Goal: Book appointment/travel/reservation

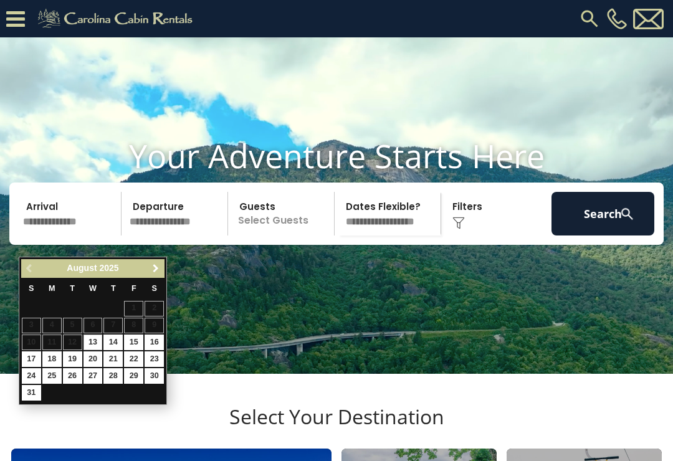
click at [158, 274] on link "Next" at bounding box center [156, 269] width 16 height 16
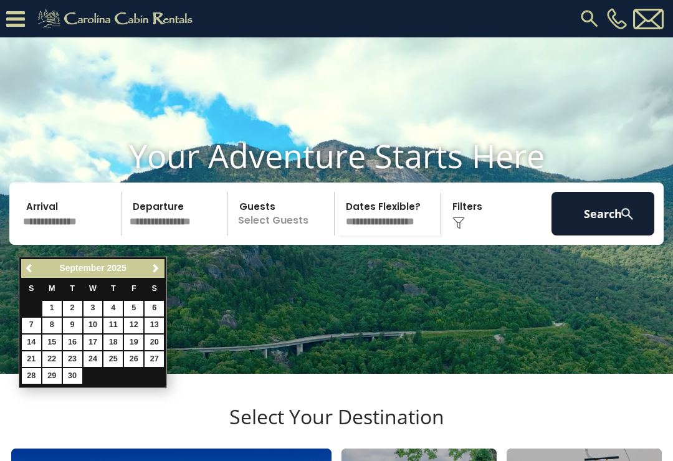
click at [156, 271] on span "Next" at bounding box center [156, 269] width 10 height 10
click at [34, 342] on link "12" at bounding box center [31, 343] width 19 height 16
type input "********"
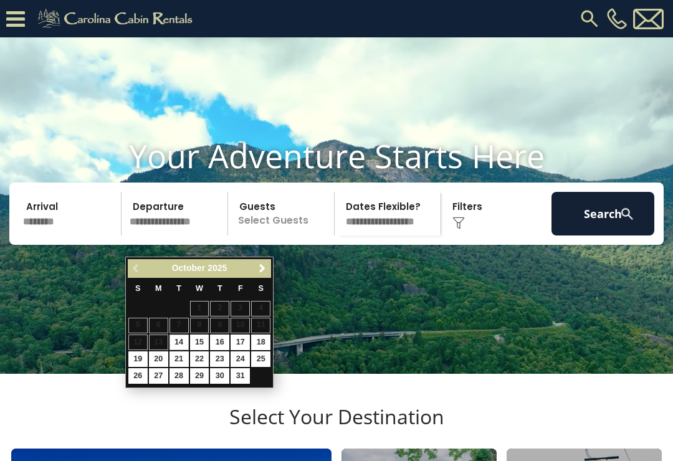
click at [224, 337] on link "16" at bounding box center [219, 343] width 19 height 16
type input "********"
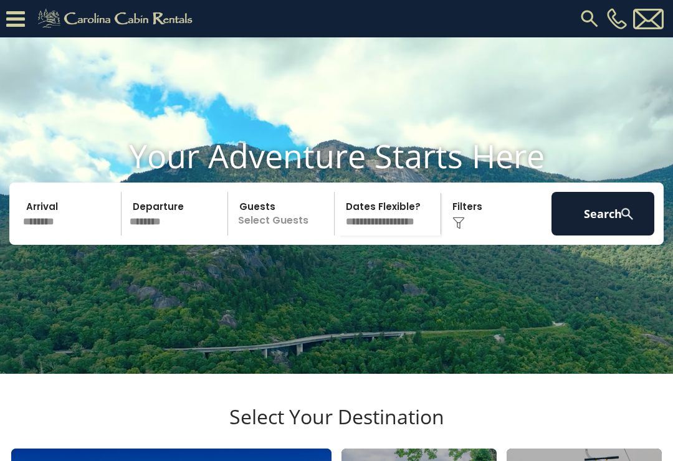
click at [281, 236] on p "Select Guests" at bounding box center [283, 214] width 102 height 44
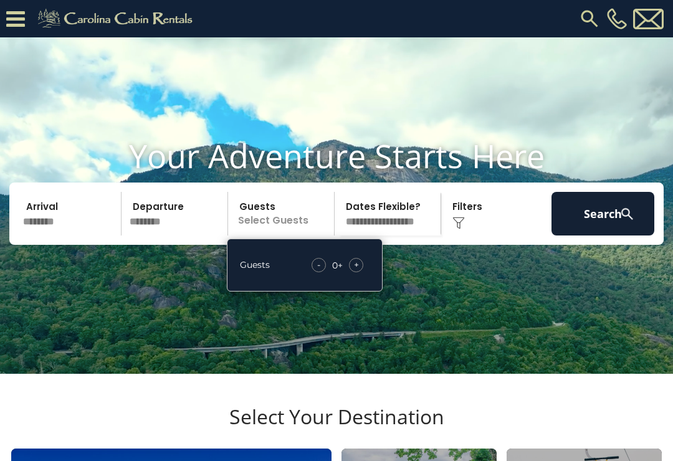
click at [361, 273] on div "+" at bounding box center [356, 265] width 14 height 14
click at [359, 271] on span "+" at bounding box center [356, 265] width 5 height 12
click at [463, 229] on img at bounding box center [459, 223] width 12 height 12
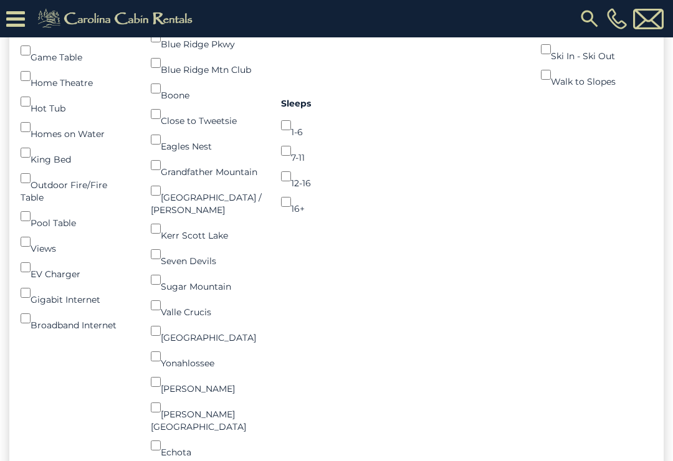
scroll to position [341, 0]
click at [39, 254] on div "Views ()" at bounding box center [77, 243] width 112 height 26
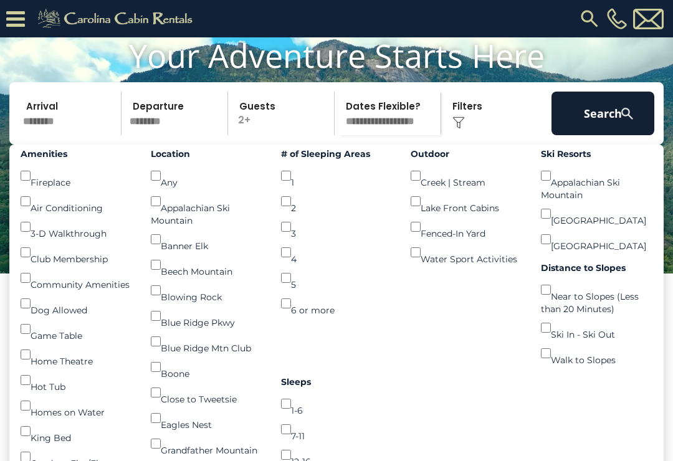
scroll to position [0, 0]
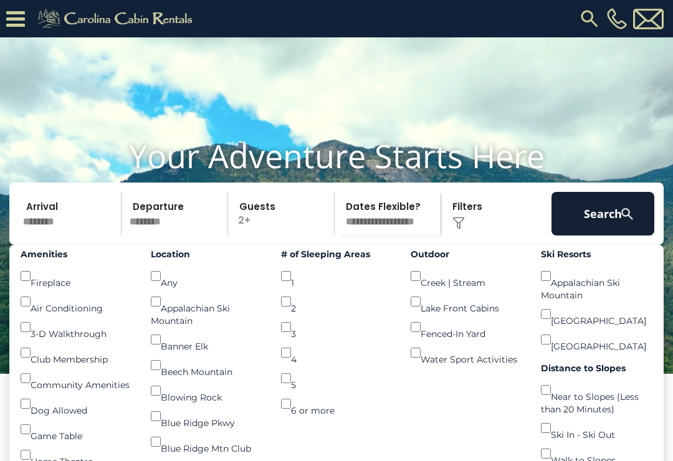
click at [613, 232] on button "Search" at bounding box center [603, 214] width 103 height 44
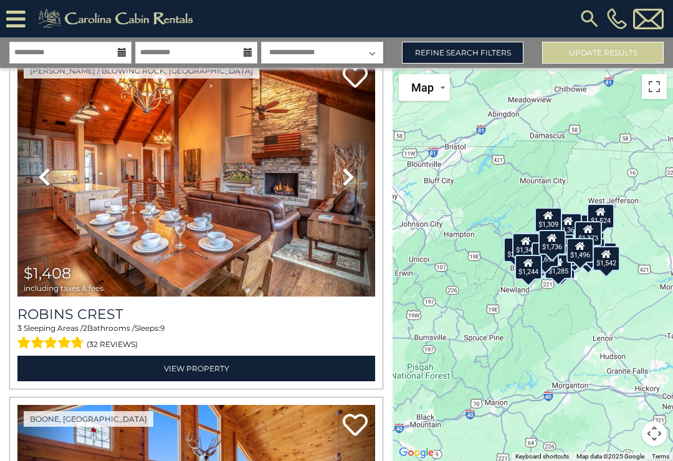
scroll to position [1427, 0]
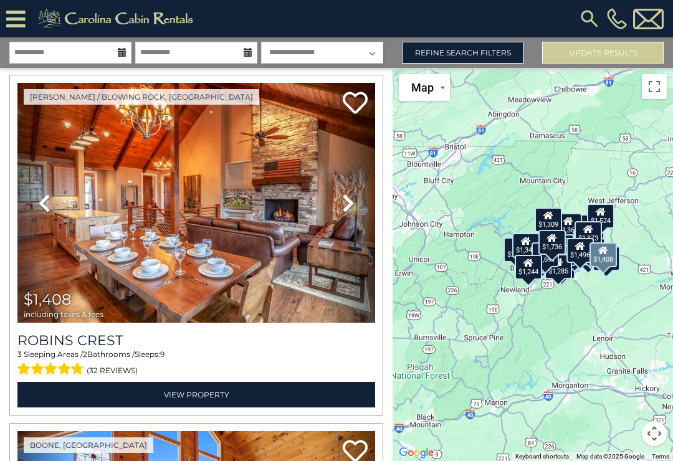
click at [197, 401] on link "View Property" at bounding box center [196, 395] width 358 height 26
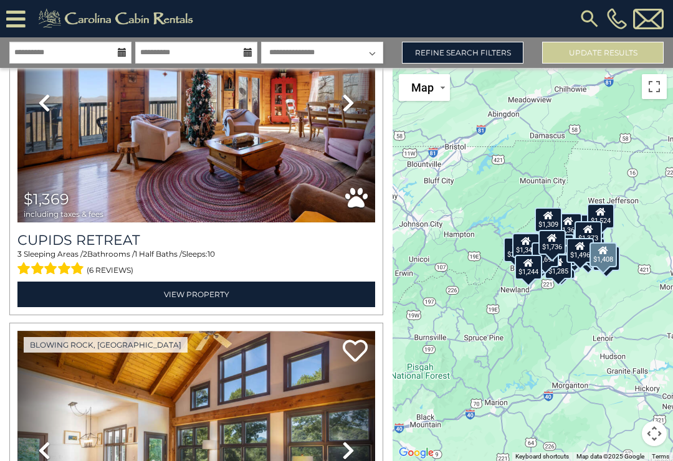
scroll to position [1874, 0]
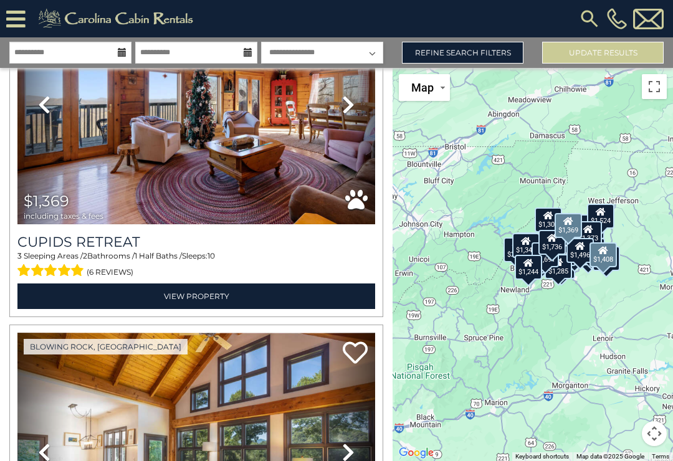
click at [256, 298] on link "View Property" at bounding box center [196, 297] width 358 height 26
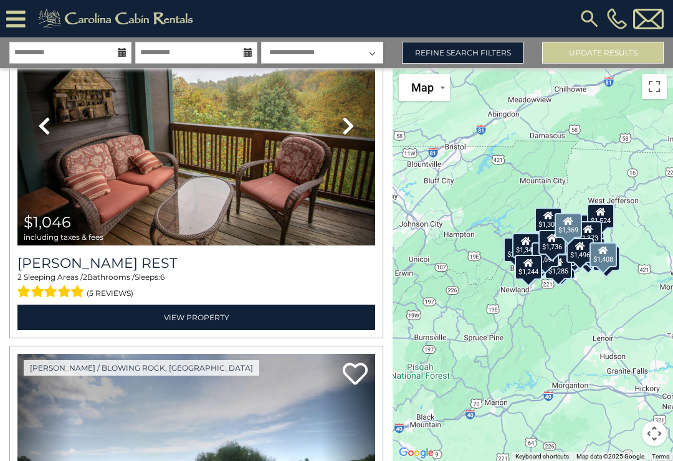
scroll to position [6384, 0]
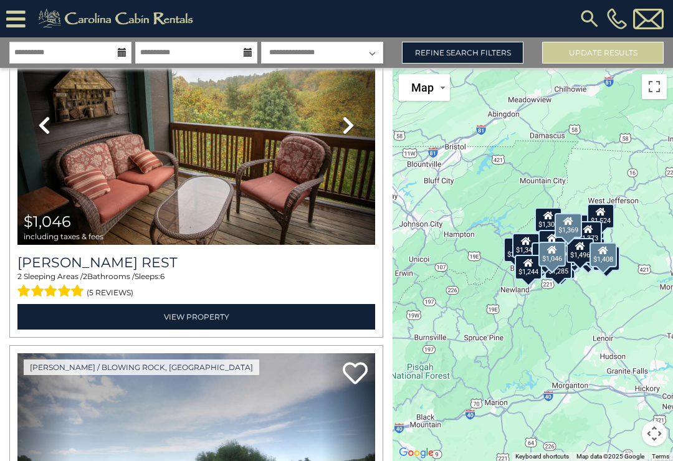
click at [344, 128] on icon at bounding box center [348, 125] width 12 height 20
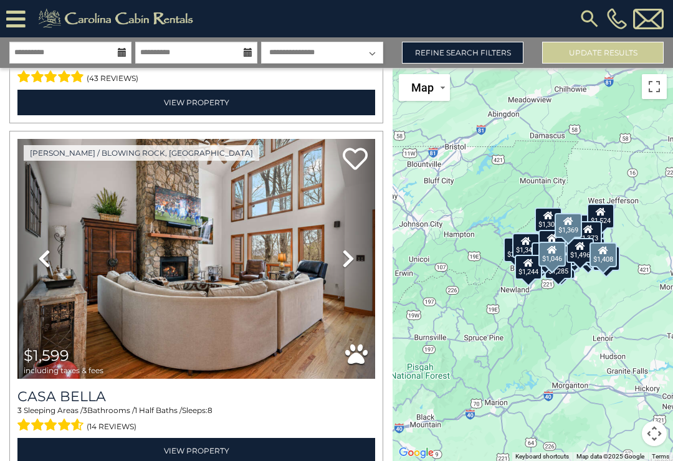
scroll to position [6948, 0]
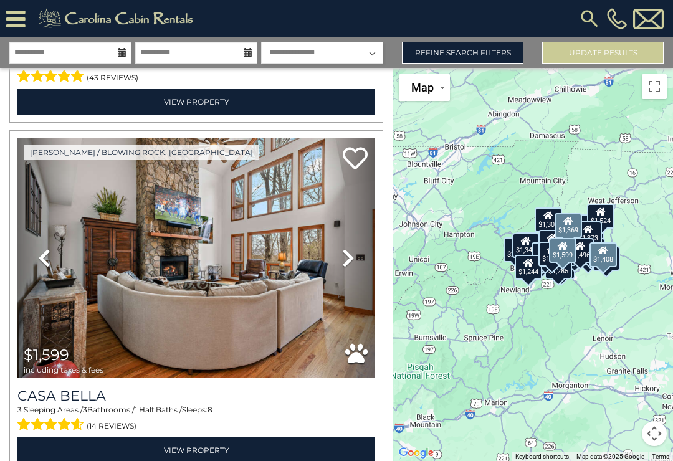
click at [350, 261] on icon at bounding box center [348, 258] width 12 height 20
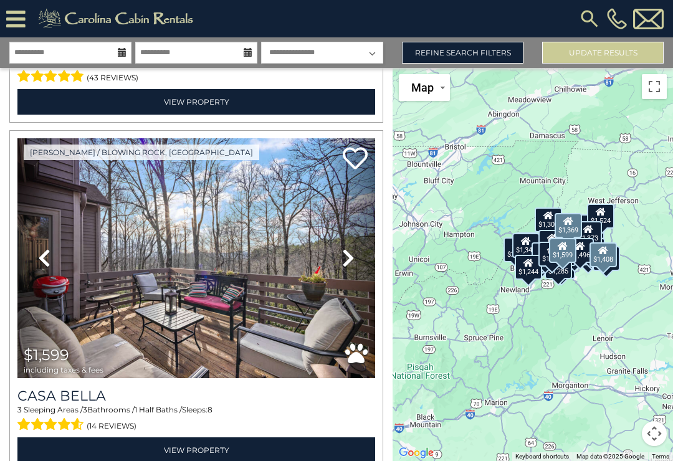
click at [351, 261] on icon at bounding box center [348, 258] width 12 height 20
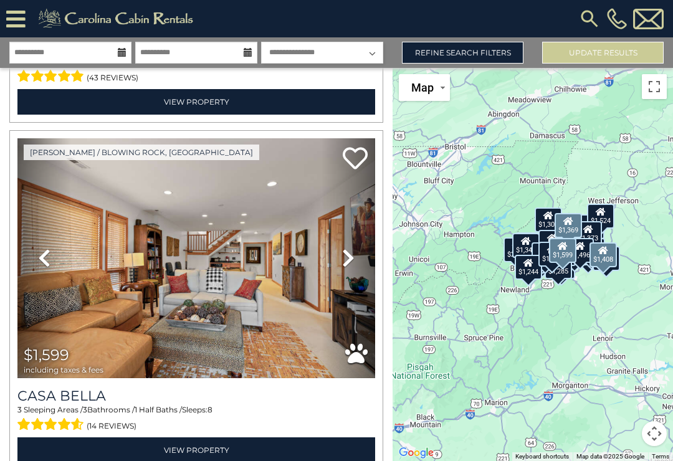
click at [353, 264] on icon at bounding box center [348, 258] width 12 height 20
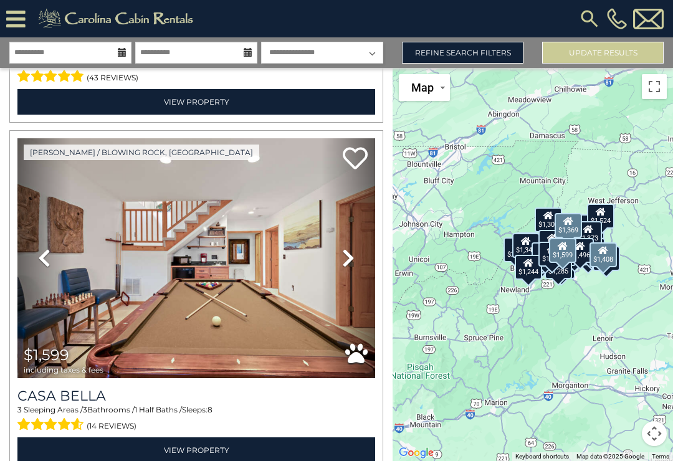
click at [349, 263] on icon at bounding box center [348, 258] width 12 height 20
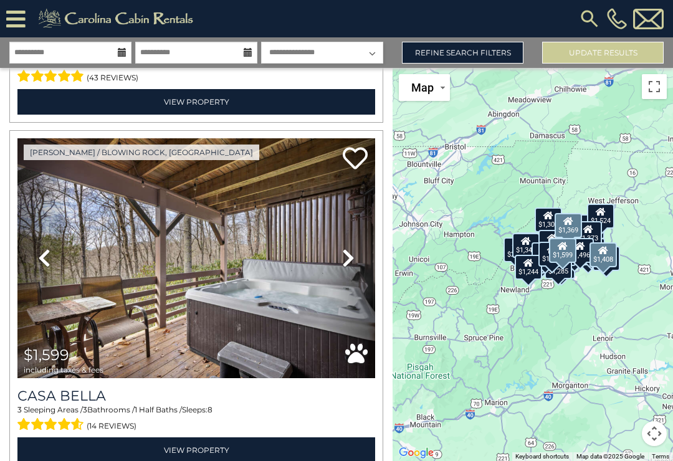
click at [350, 264] on icon at bounding box center [348, 258] width 12 height 20
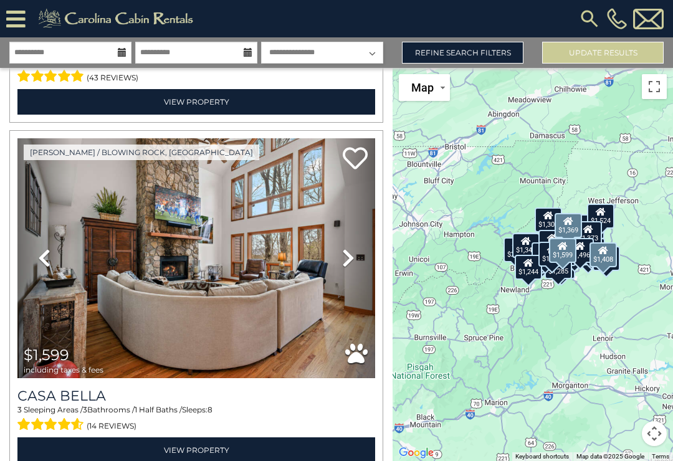
click at [348, 264] on icon at bounding box center [348, 258] width 12 height 20
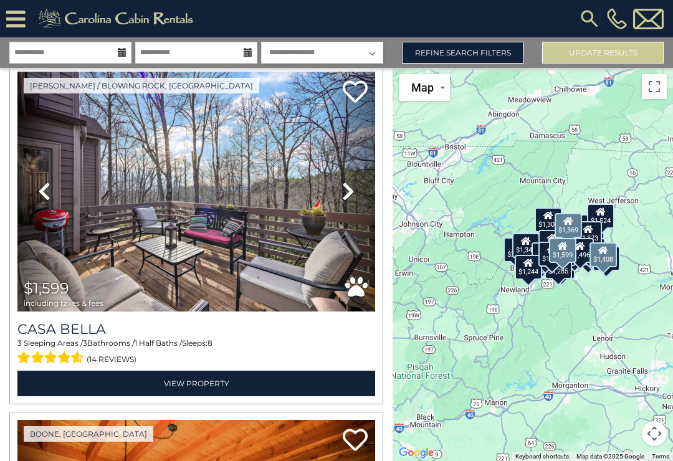
scroll to position [7023, 0]
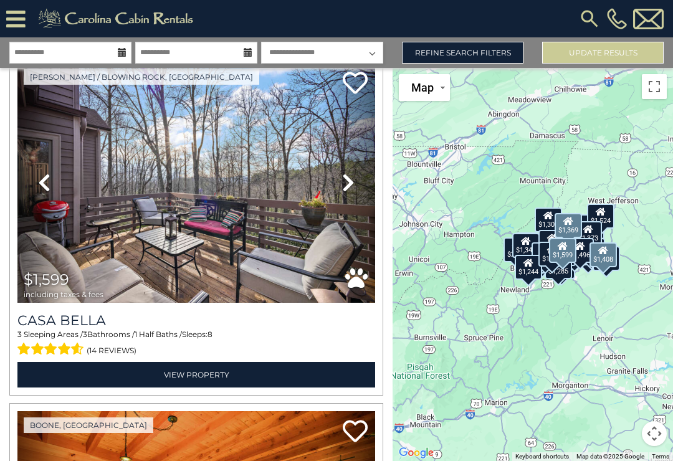
click at [195, 382] on link "View Property" at bounding box center [196, 375] width 358 height 26
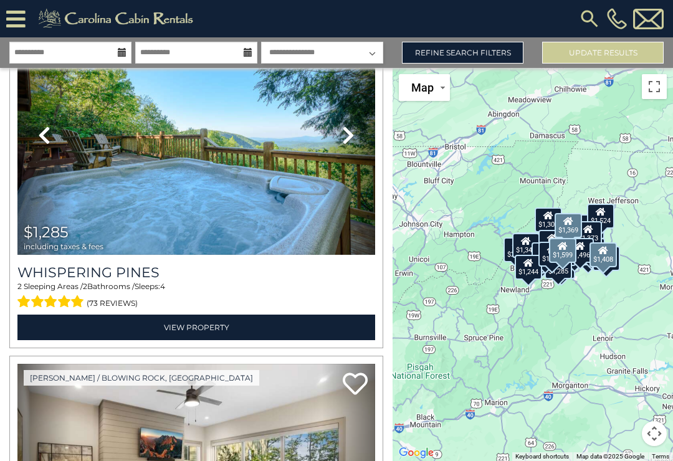
scroll to position [7770, 0]
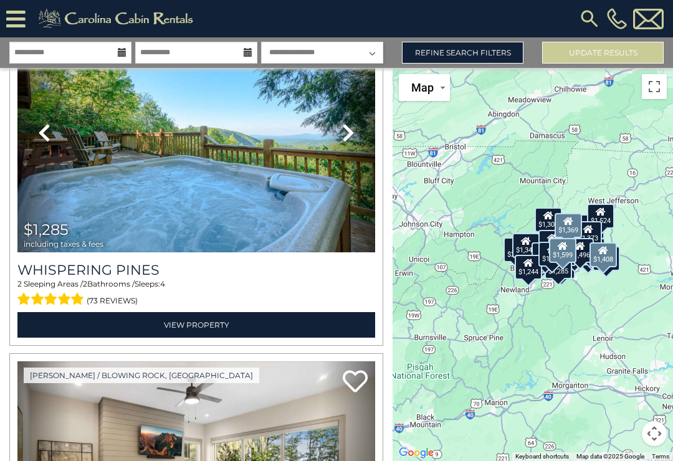
click at [347, 133] on icon at bounding box center [348, 133] width 12 height 20
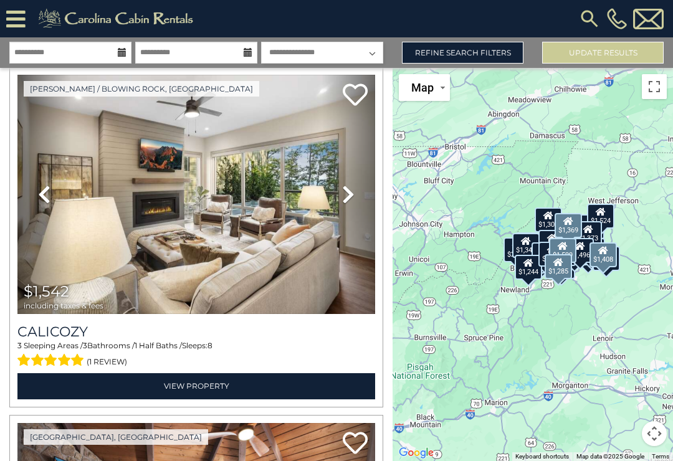
scroll to position [8058, 0]
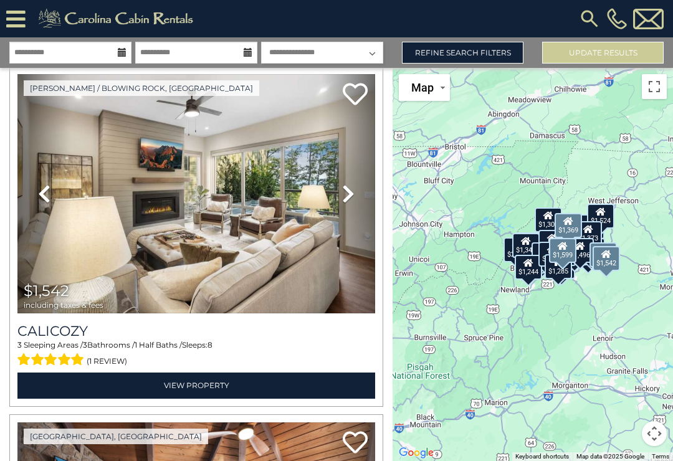
click at [267, 380] on link "View Property" at bounding box center [196, 386] width 358 height 26
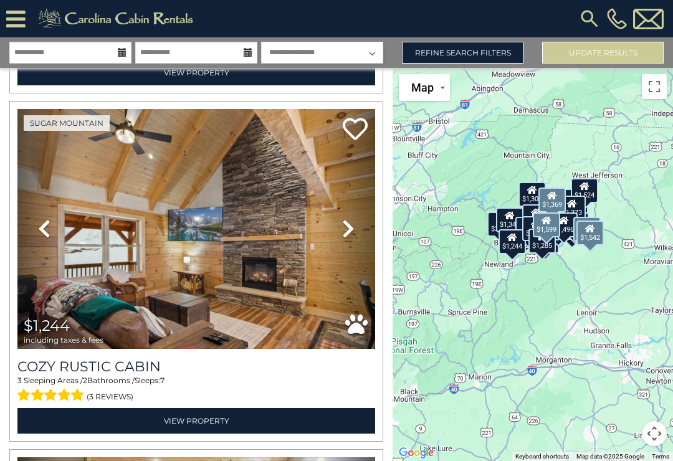
scroll to position [9765, 0]
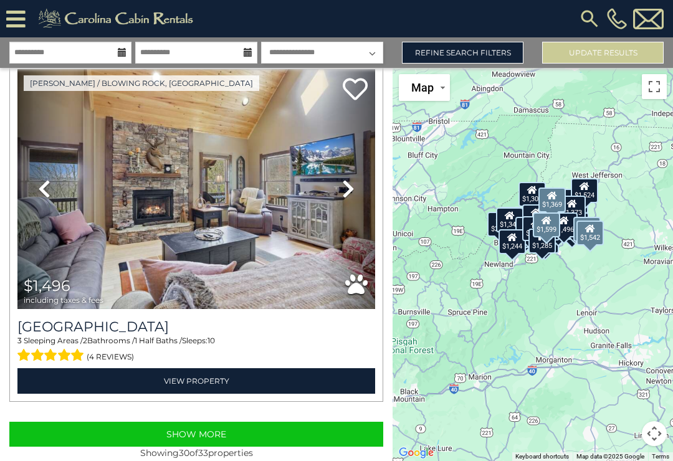
click at [238, 435] on button "Show More" at bounding box center [196, 434] width 374 height 25
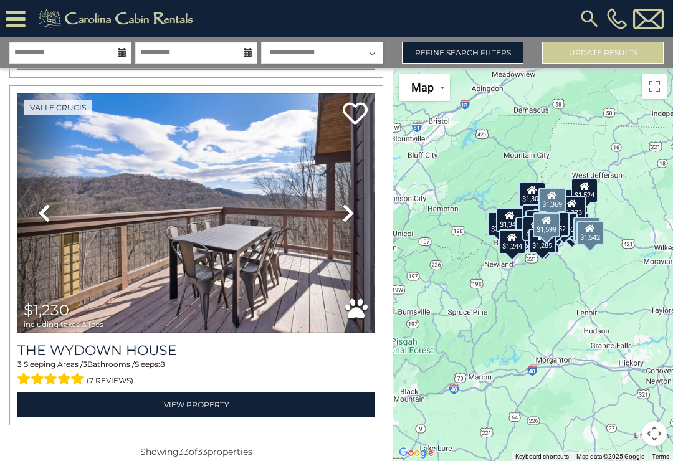
scroll to position [11175, 0]
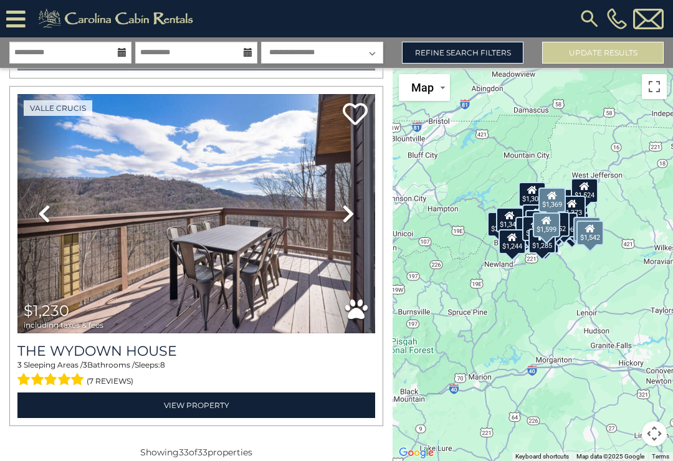
click at [489, 54] on link "Refine Search Filters" at bounding box center [463, 53] width 122 height 22
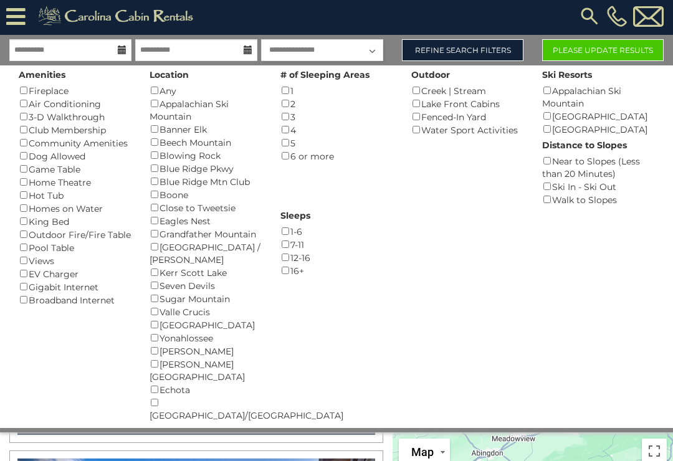
scroll to position [2, 0]
click at [610, 47] on button "Please Update Results" at bounding box center [604, 50] width 122 height 22
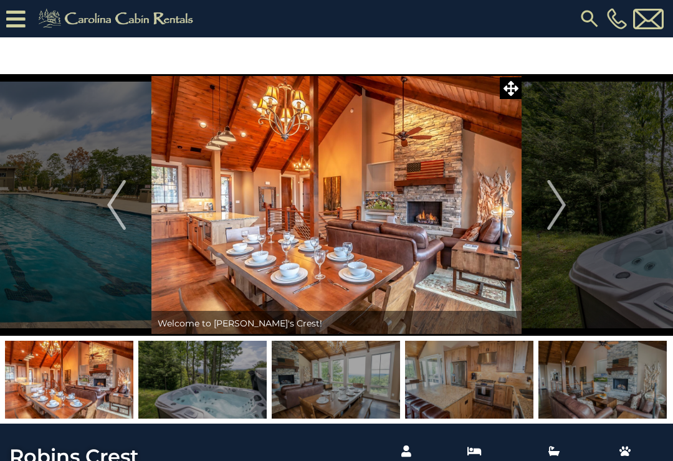
click at [556, 213] on img "Next" at bounding box center [557, 205] width 19 height 50
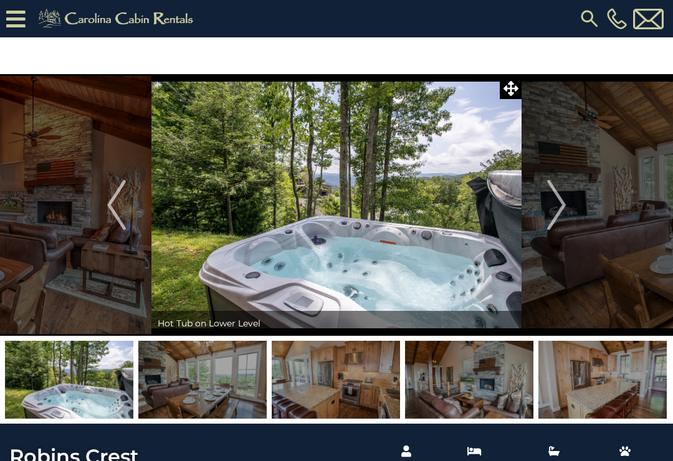
click at [554, 198] on img "Next" at bounding box center [557, 205] width 19 height 50
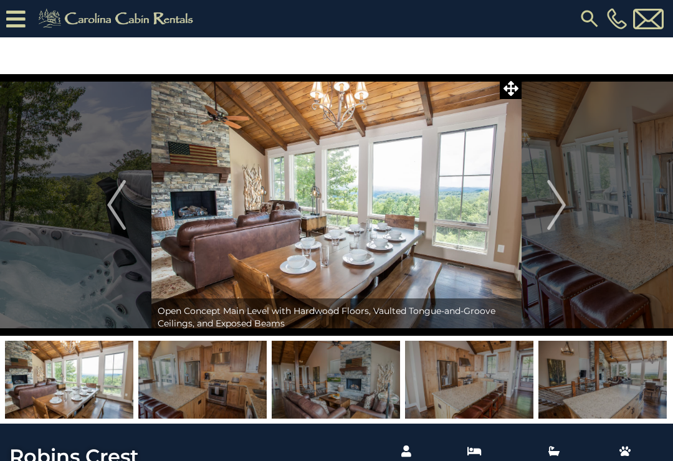
click at [552, 196] on img "Next" at bounding box center [557, 205] width 19 height 50
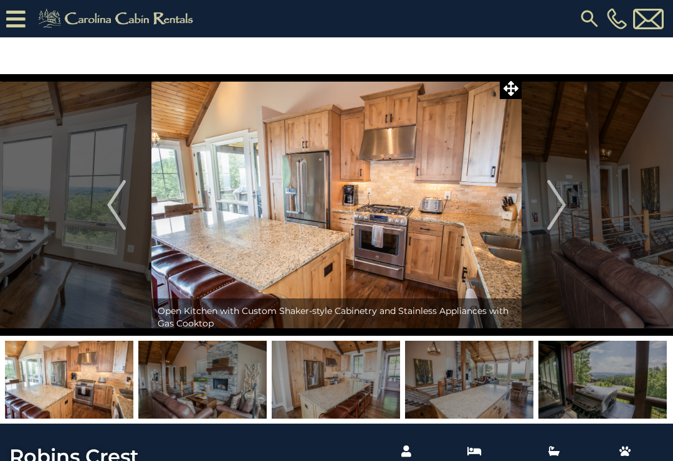
click at [553, 196] on img "Next" at bounding box center [557, 205] width 19 height 50
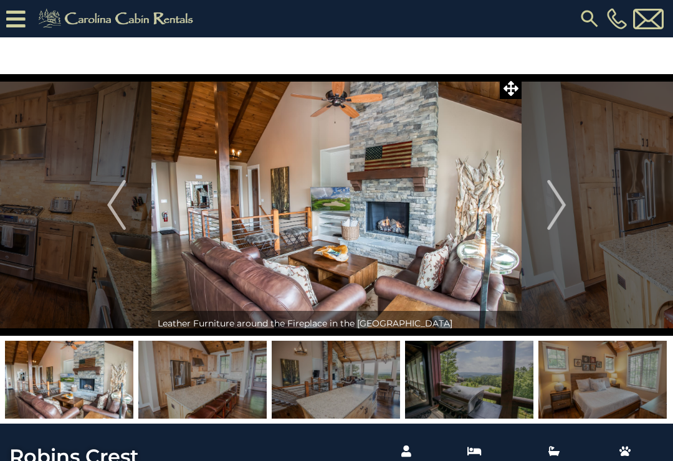
click at [557, 195] on img "Next" at bounding box center [557, 205] width 19 height 50
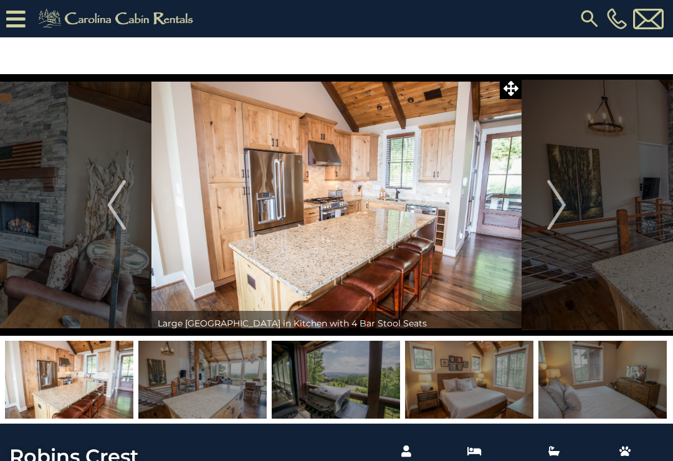
click at [557, 199] on img "Next" at bounding box center [557, 205] width 19 height 50
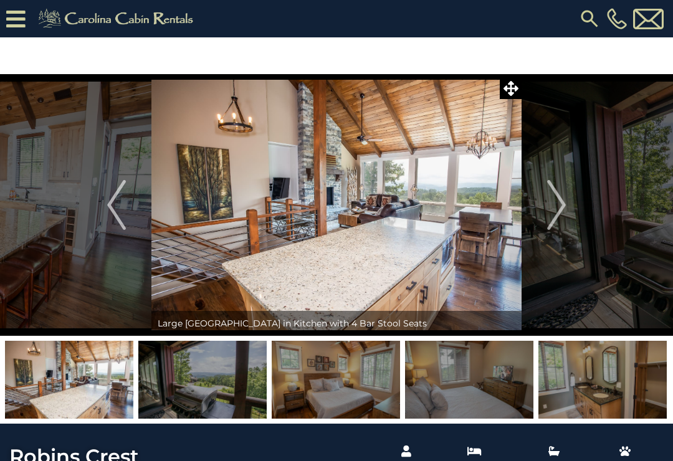
click at [559, 200] on img "Next" at bounding box center [557, 205] width 19 height 50
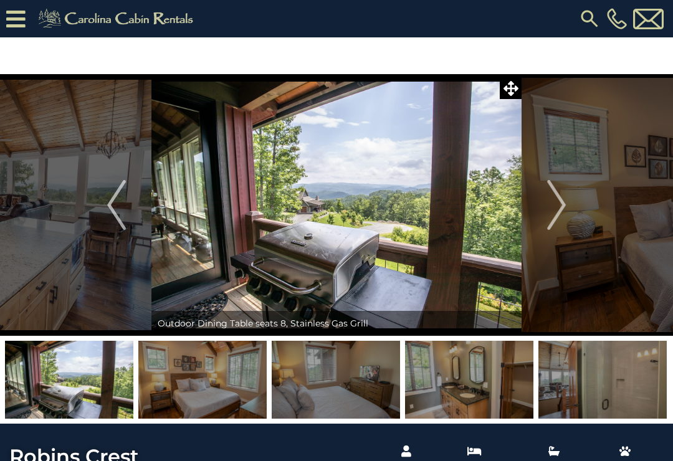
click at [556, 201] on img "Next" at bounding box center [557, 205] width 19 height 50
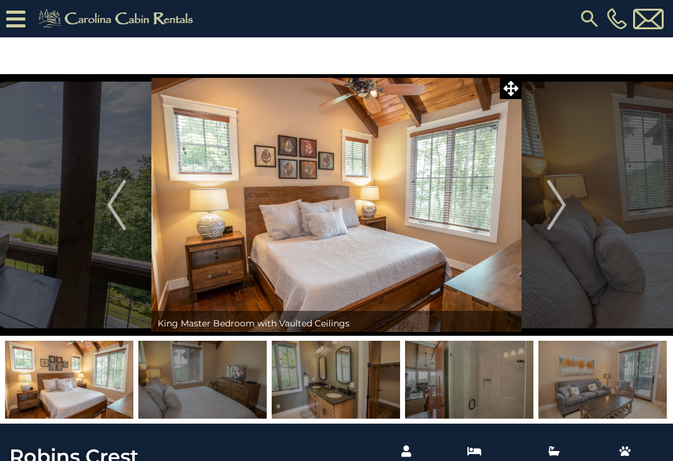
click at [117, 208] on img "Previous" at bounding box center [116, 205] width 19 height 50
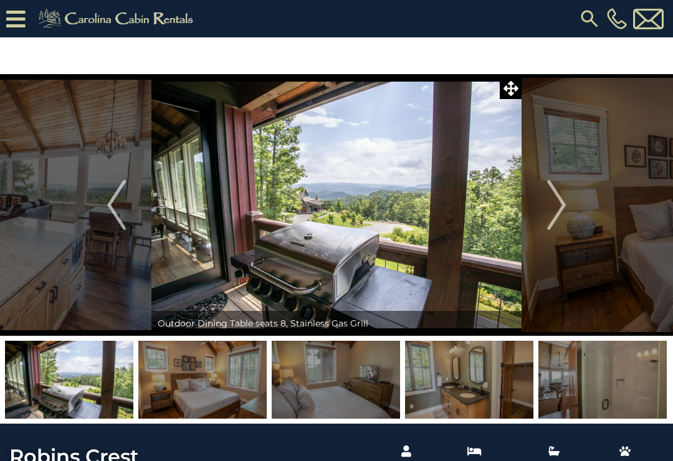
click at [557, 205] on img "Next" at bounding box center [557, 205] width 19 height 50
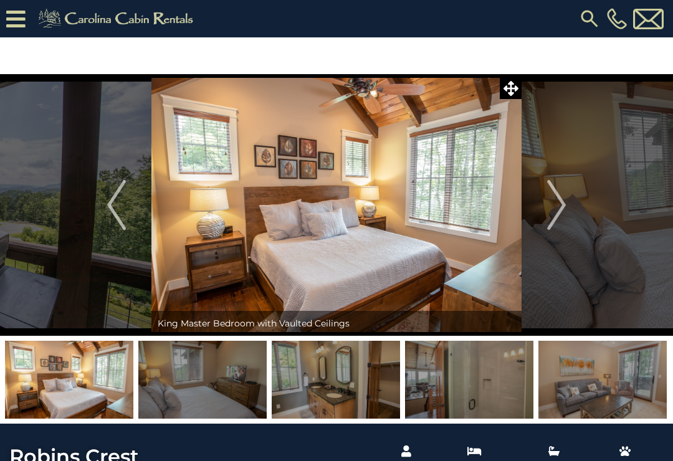
click at [554, 203] on img "Next" at bounding box center [557, 205] width 19 height 50
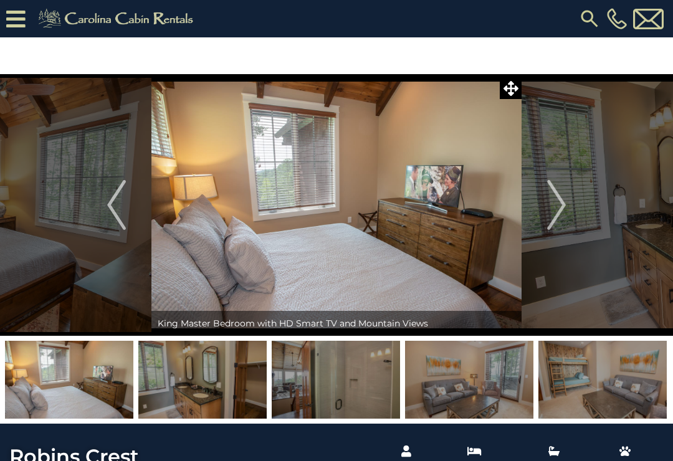
click at [559, 198] on img "Next" at bounding box center [557, 205] width 19 height 50
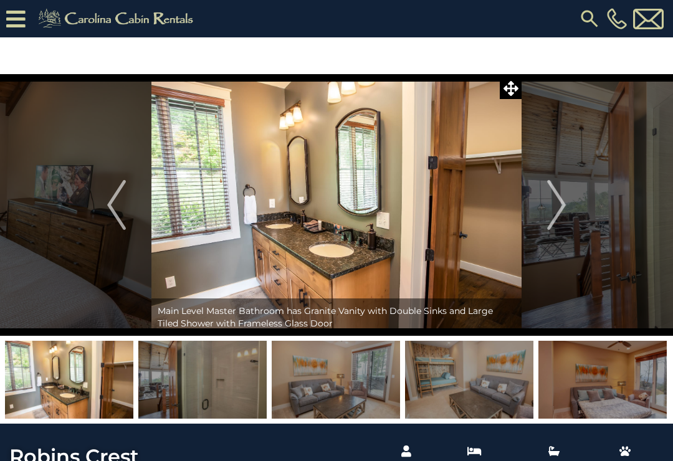
click at [557, 198] on img "Next" at bounding box center [557, 205] width 19 height 50
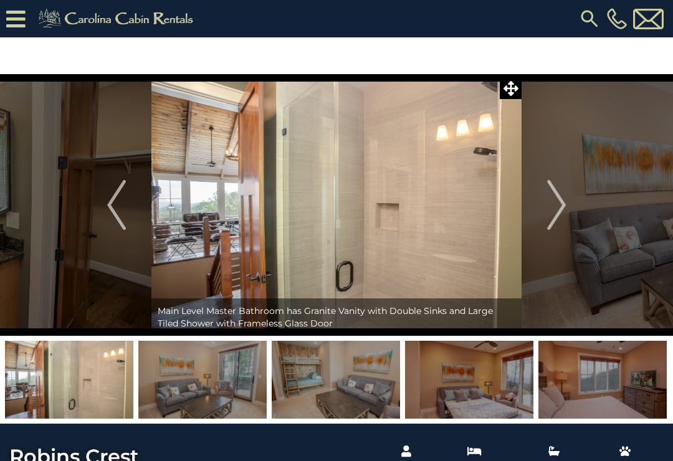
click at [557, 197] on img "Next" at bounding box center [557, 205] width 19 height 50
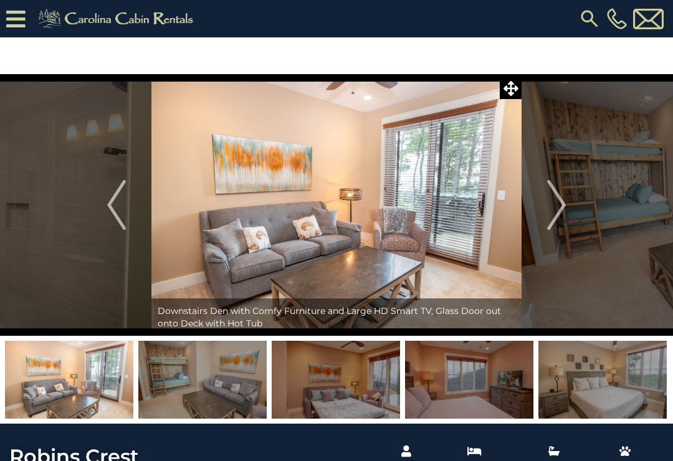
click at [557, 200] on img "Next" at bounding box center [557, 205] width 19 height 50
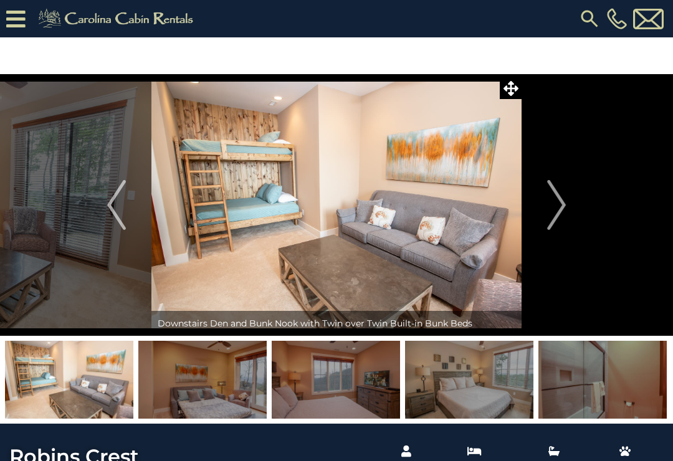
click at [556, 197] on img "Next" at bounding box center [557, 205] width 19 height 50
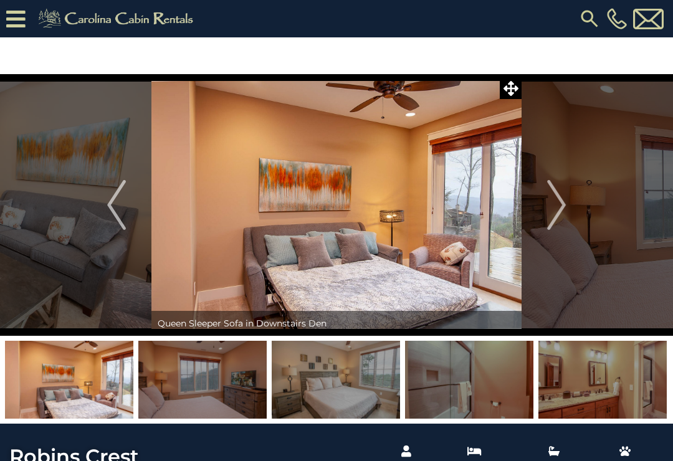
click at [557, 198] on img "Next" at bounding box center [557, 205] width 19 height 50
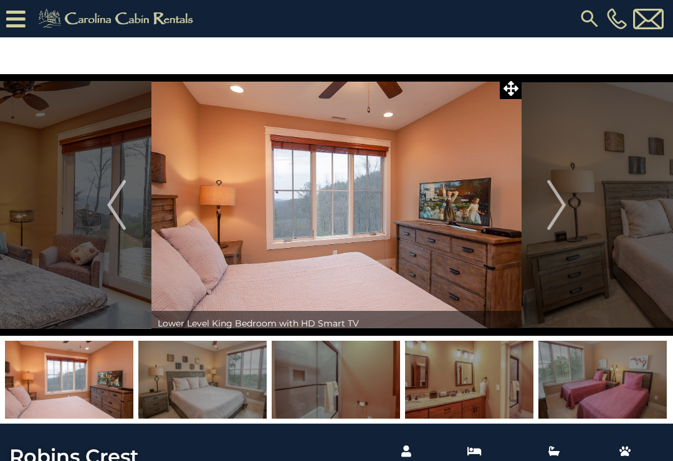
click at [562, 202] on img "Next" at bounding box center [557, 205] width 19 height 50
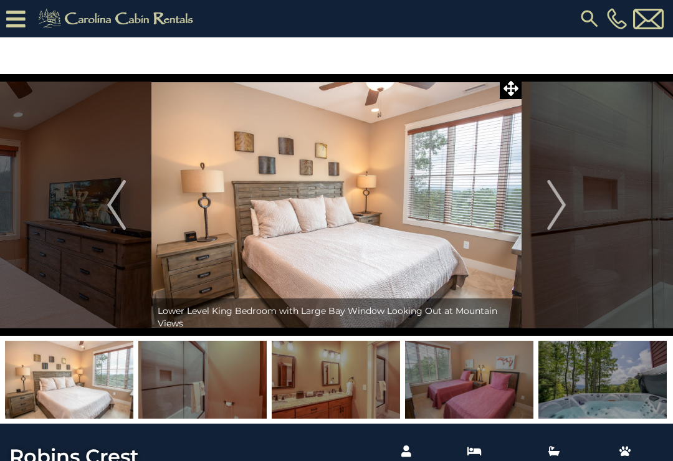
click at [557, 200] on img "Next" at bounding box center [557, 205] width 19 height 50
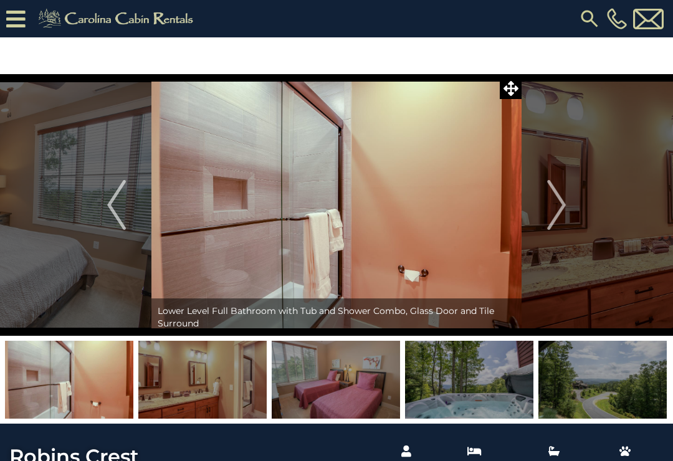
click at [557, 200] on img "Next" at bounding box center [557, 205] width 19 height 50
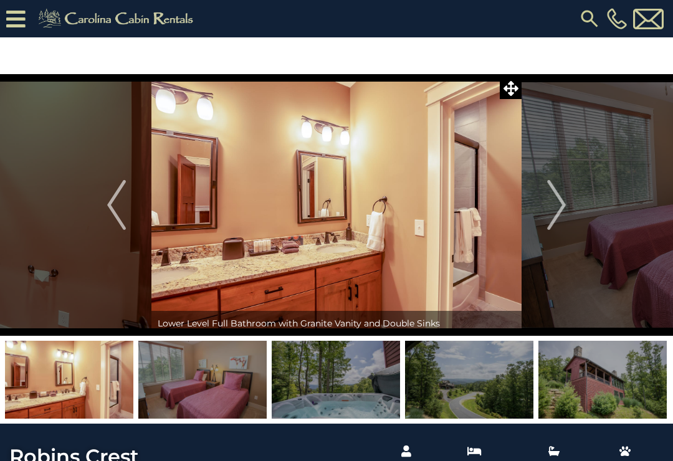
click at [556, 200] on img "Next" at bounding box center [557, 205] width 19 height 50
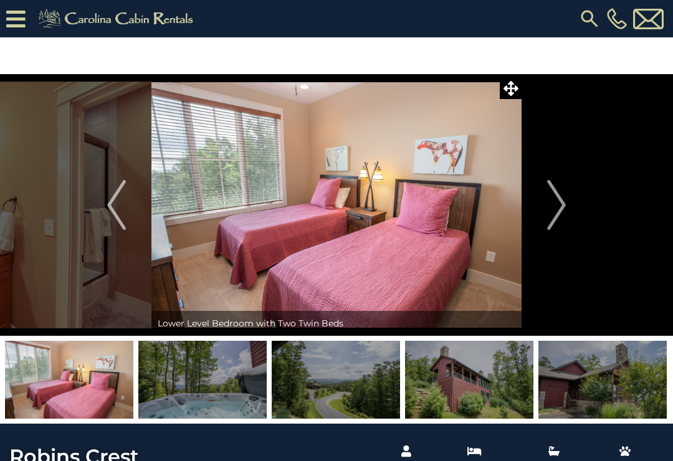
click at [561, 203] on img "Next" at bounding box center [557, 205] width 19 height 50
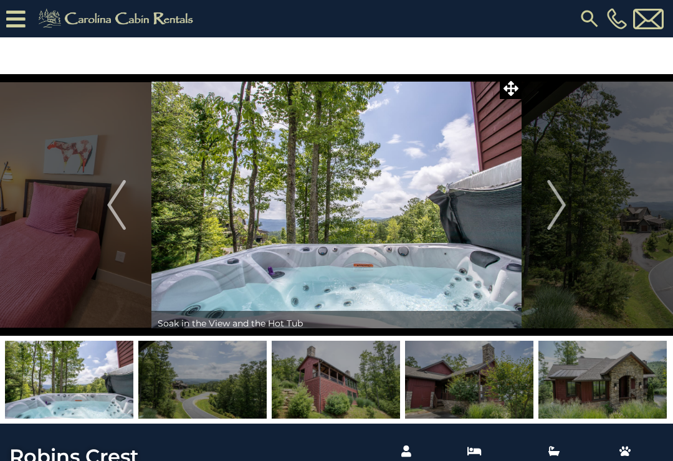
click at [562, 205] on img "Next" at bounding box center [557, 205] width 19 height 50
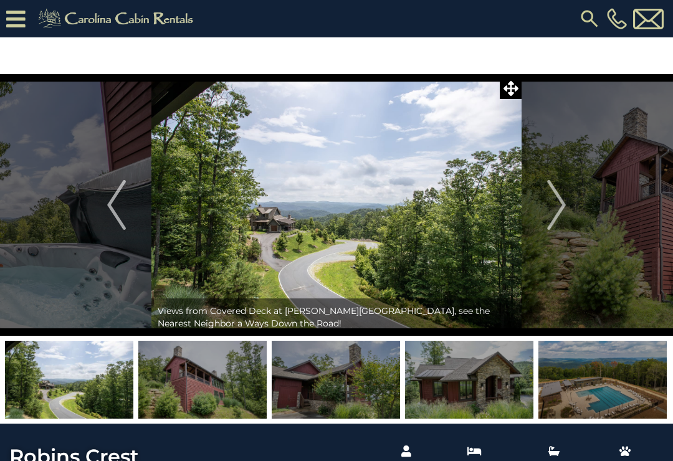
click at [561, 203] on img "Next" at bounding box center [557, 205] width 19 height 50
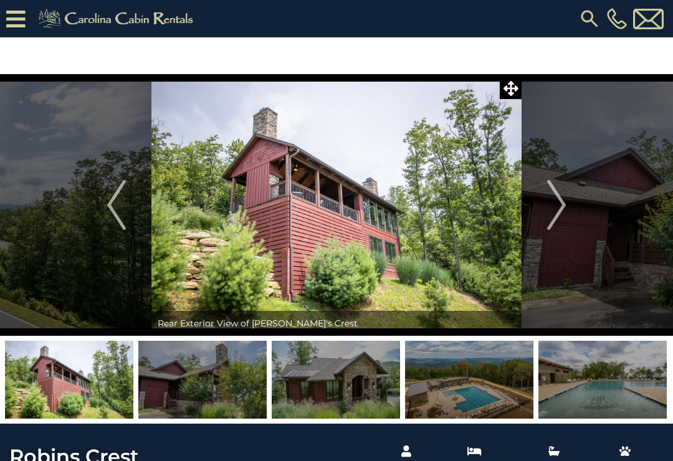
click at [557, 203] on img "Next" at bounding box center [557, 205] width 19 height 50
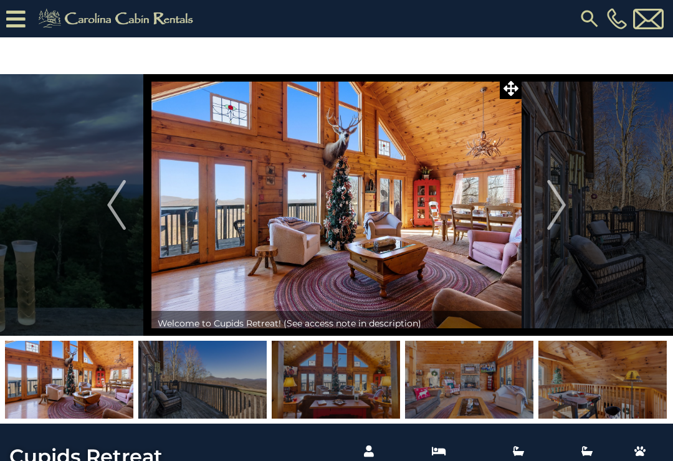
click at [564, 203] on img "Next" at bounding box center [557, 205] width 19 height 50
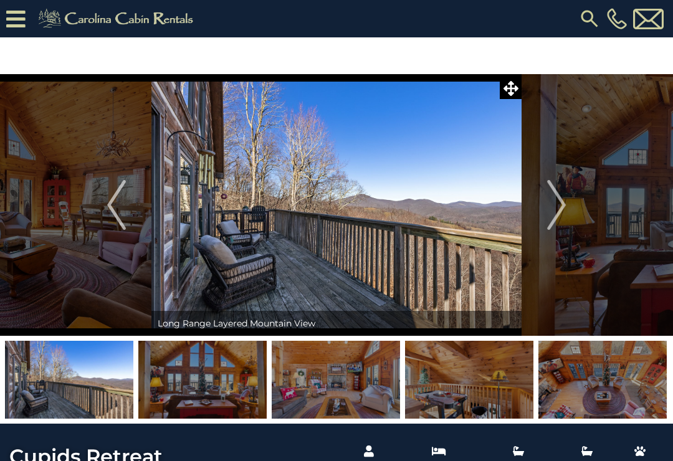
click at [562, 201] on img "Next" at bounding box center [557, 205] width 19 height 50
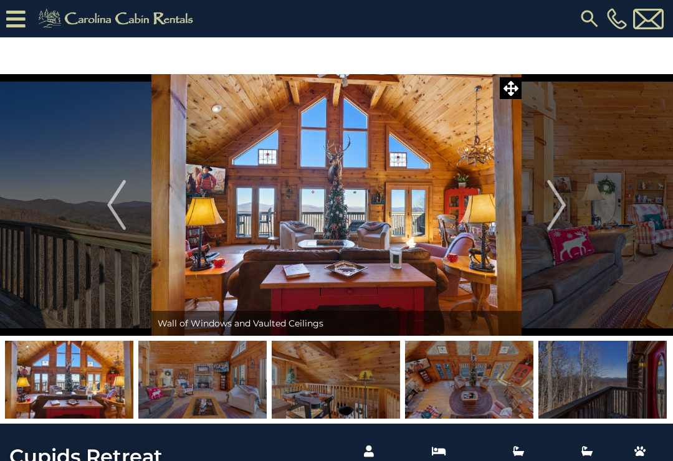
click at [556, 200] on img "Next" at bounding box center [557, 205] width 19 height 50
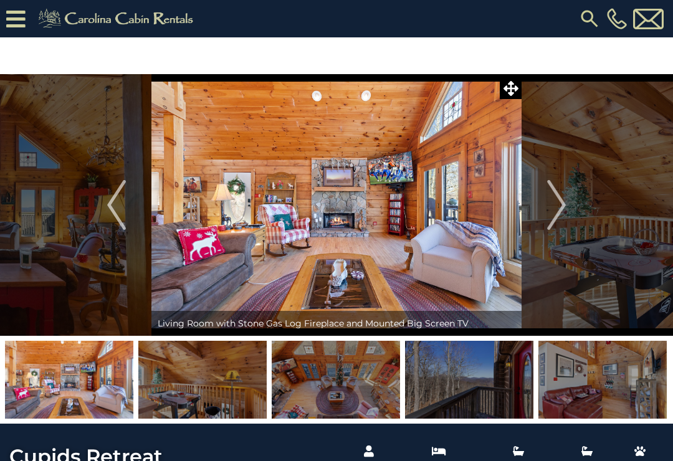
click at [556, 194] on img "Next" at bounding box center [557, 205] width 19 height 50
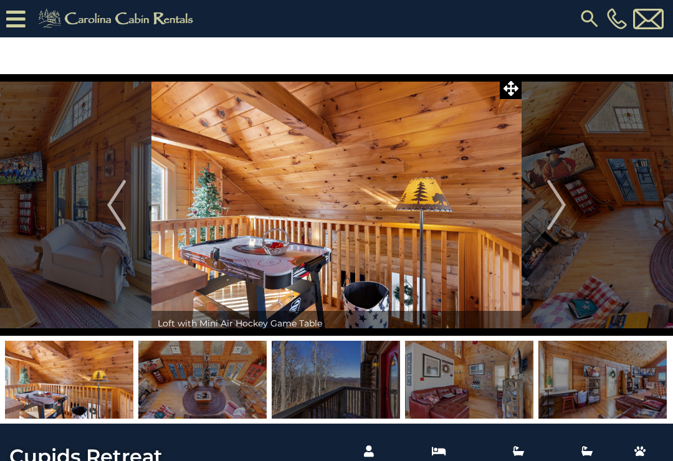
click at [552, 195] on img "Next" at bounding box center [557, 205] width 19 height 50
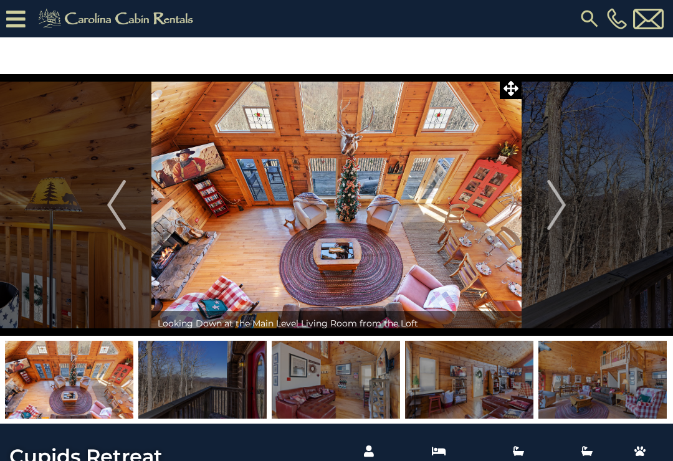
click at [547, 196] on button "Next" at bounding box center [557, 205] width 70 height 262
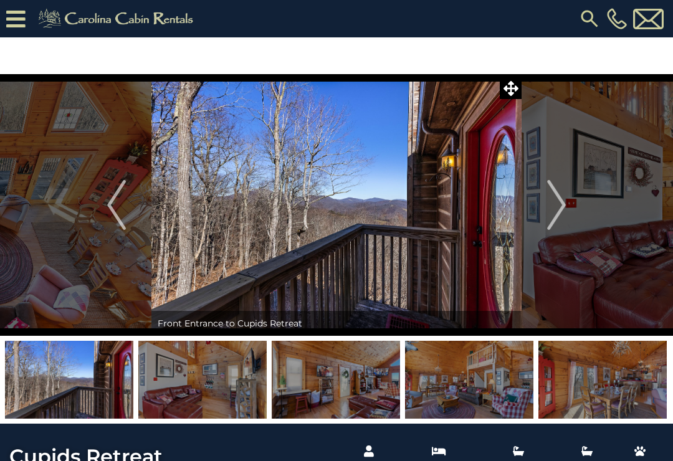
click at [556, 198] on img "Next" at bounding box center [557, 205] width 19 height 50
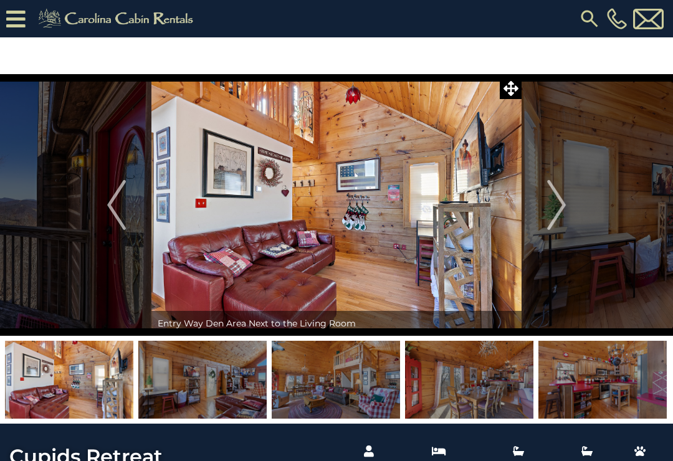
click at [554, 196] on img "Next" at bounding box center [557, 205] width 19 height 50
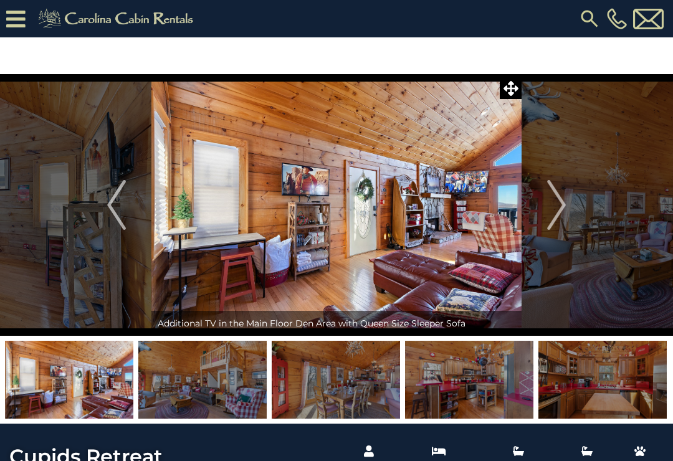
click at [554, 198] on img "Next" at bounding box center [557, 205] width 19 height 50
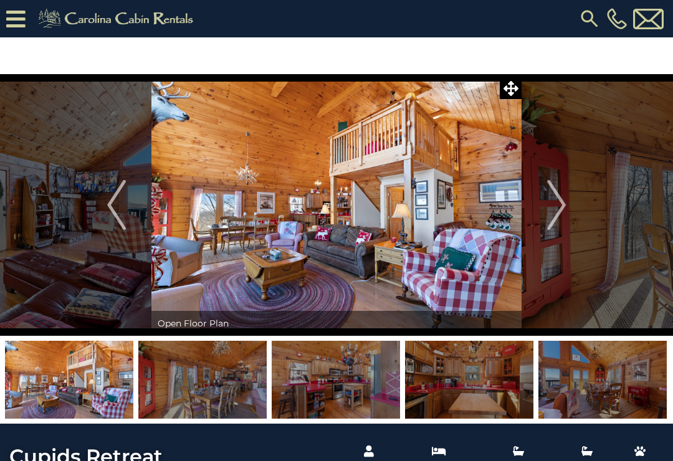
click at [552, 196] on img "Next" at bounding box center [557, 205] width 19 height 50
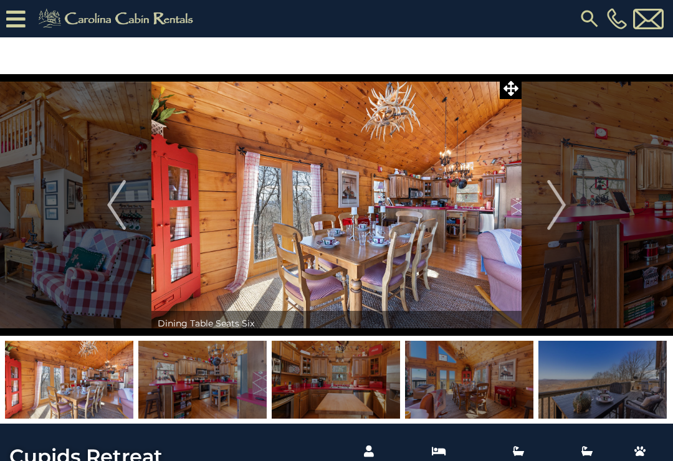
click at [553, 200] on img "Next" at bounding box center [557, 205] width 19 height 50
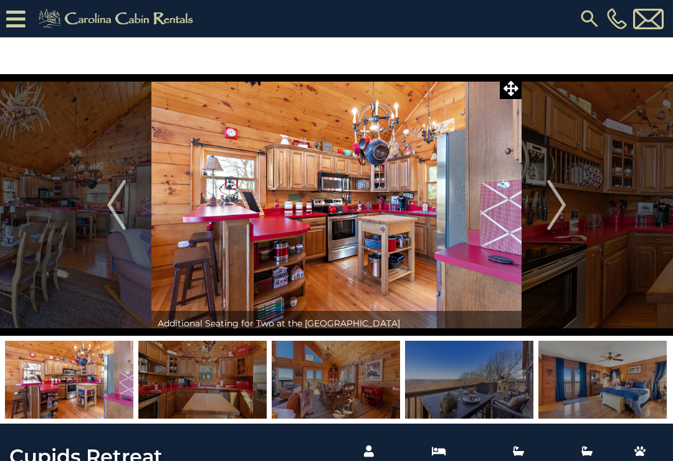
click at [552, 200] on img "Next" at bounding box center [557, 205] width 19 height 50
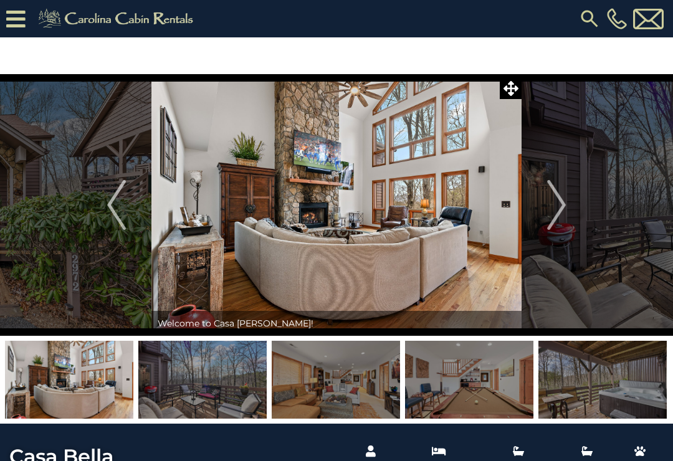
click at [554, 196] on img "Next" at bounding box center [557, 205] width 19 height 50
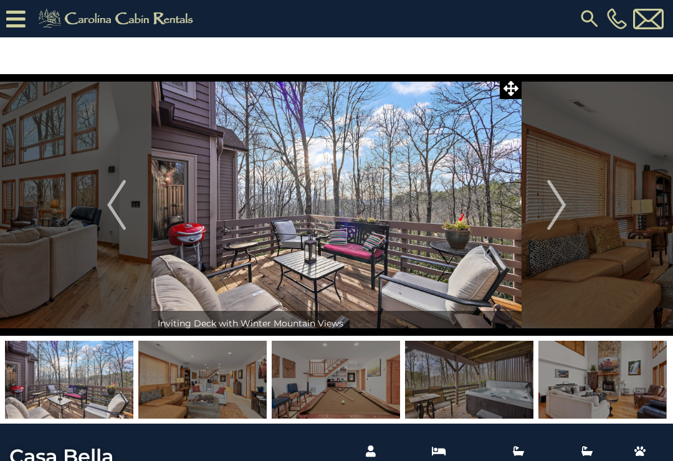
click at [554, 196] on img "Next" at bounding box center [557, 205] width 19 height 50
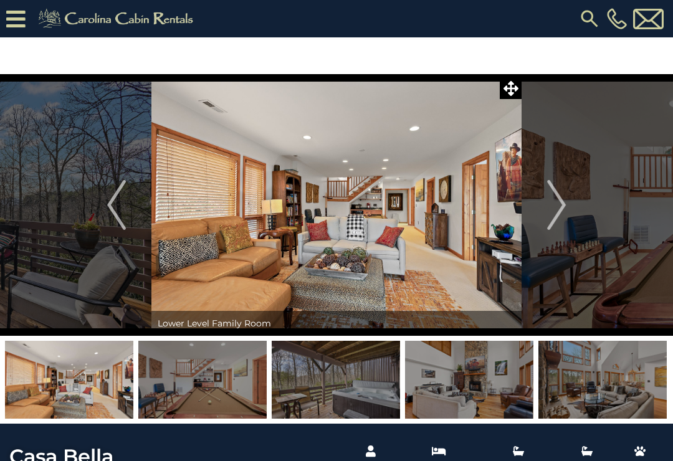
click at [551, 198] on img "Next" at bounding box center [557, 205] width 19 height 50
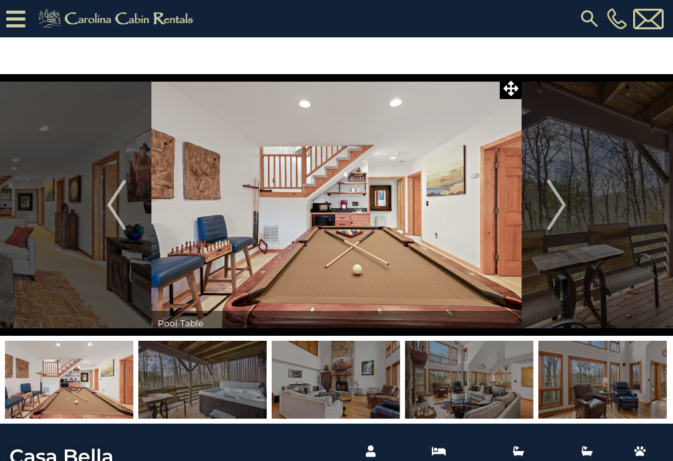
click at [550, 196] on img "Next" at bounding box center [557, 205] width 19 height 50
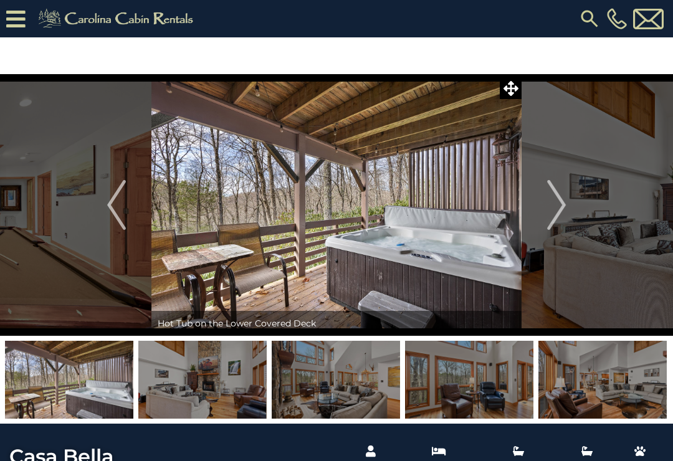
click at [556, 196] on img "Next" at bounding box center [557, 205] width 19 height 50
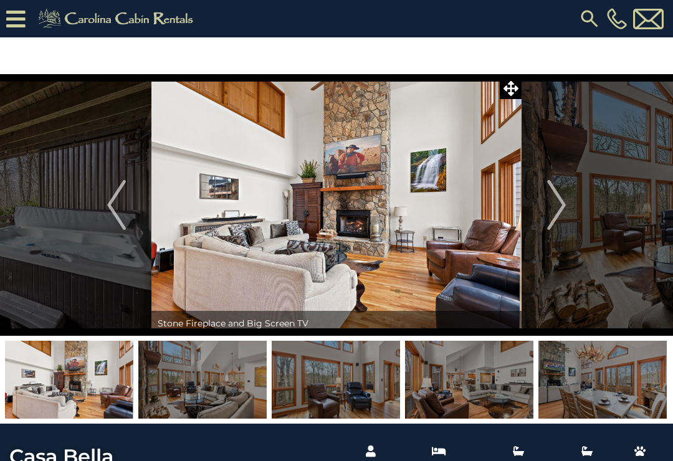
click at [552, 196] on img "Next" at bounding box center [557, 205] width 19 height 50
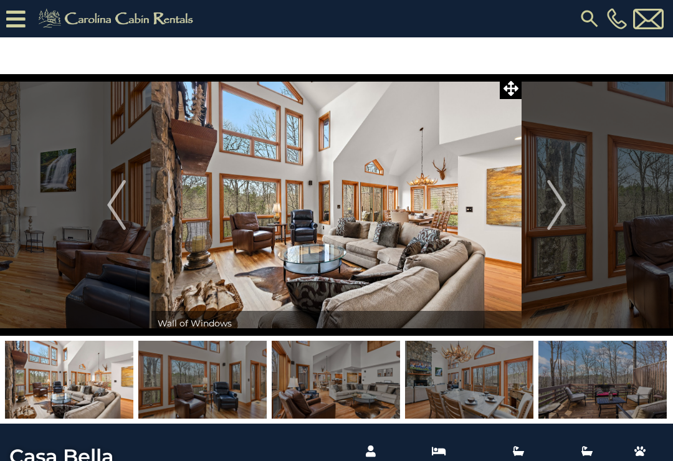
click at [552, 196] on img "Next" at bounding box center [557, 205] width 19 height 50
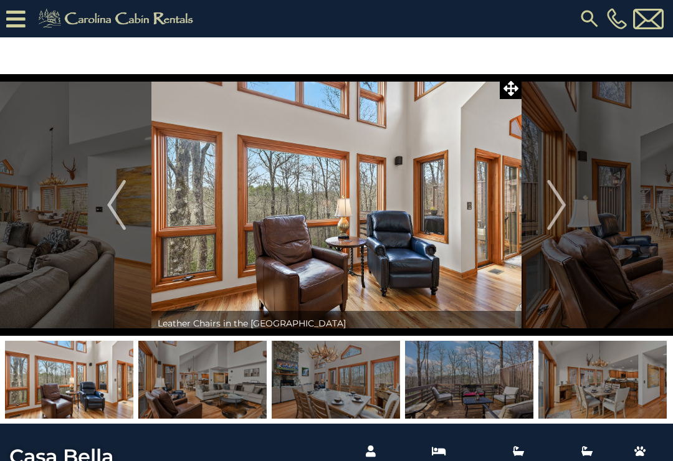
click at [557, 197] on img "Next" at bounding box center [557, 205] width 19 height 50
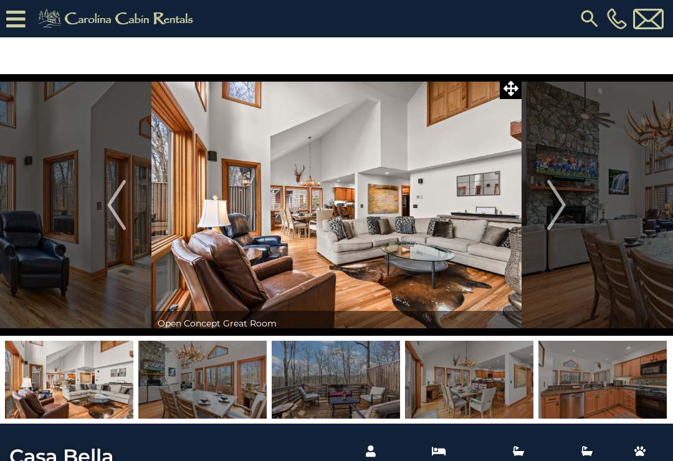
click at [557, 198] on img "Next" at bounding box center [557, 205] width 19 height 50
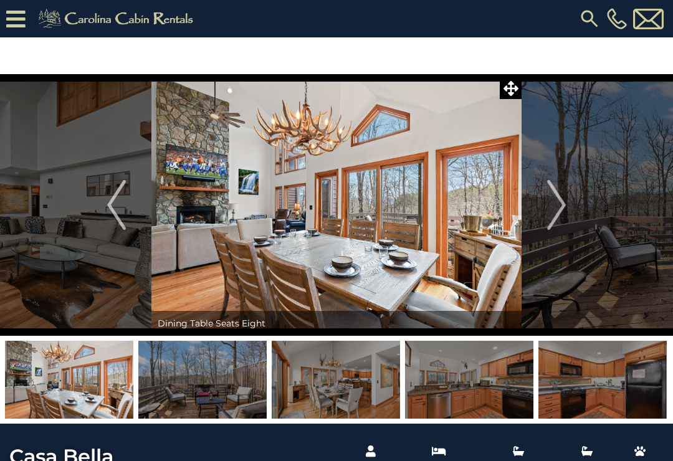
click at [557, 197] on img "Next" at bounding box center [557, 205] width 19 height 50
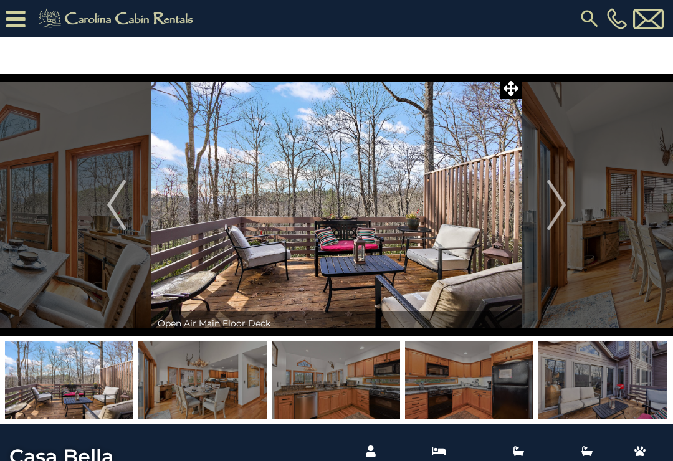
click at [554, 195] on img "Next" at bounding box center [557, 205] width 19 height 50
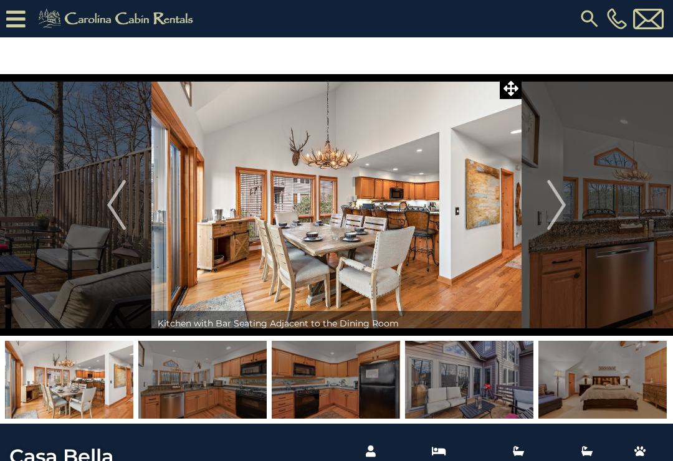
click at [556, 196] on img "Next" at bounding box center [557, 205] width 19 height 50
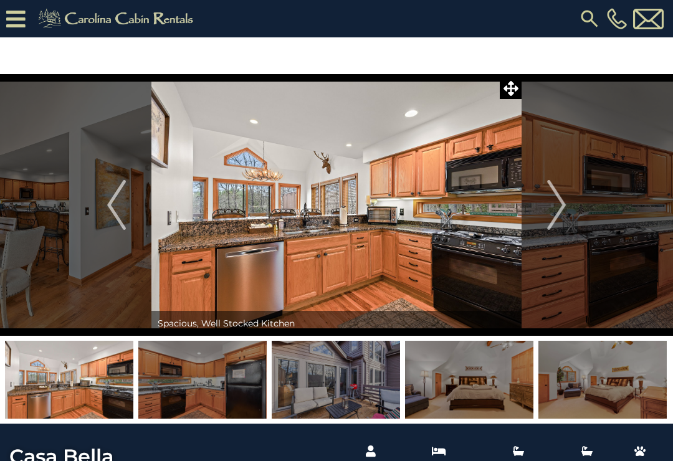
click at [552, 196] on img "Next" at bounding box center [557, 205] width 19 height 50
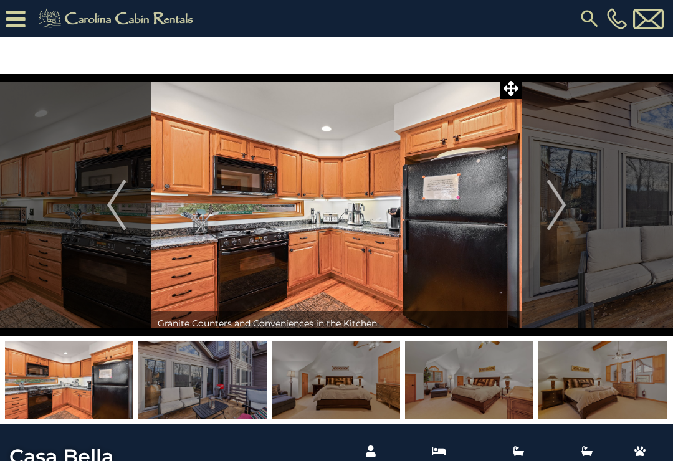
click at [555, 198] on img "Next" at bounding box center [557, 205] width 19 height 50
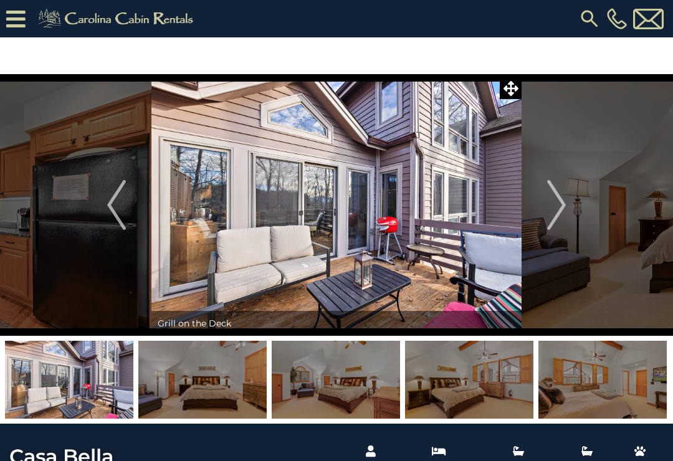
click at [557, 196] on img "Next" at bounding box center [557, 205] width 19 height 50
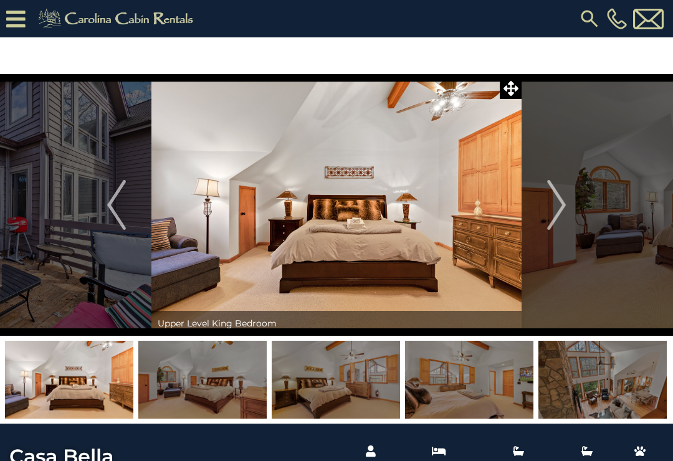
click at [556, 196] on img "Next" at bounding box center [557, 205] width 19 height 50
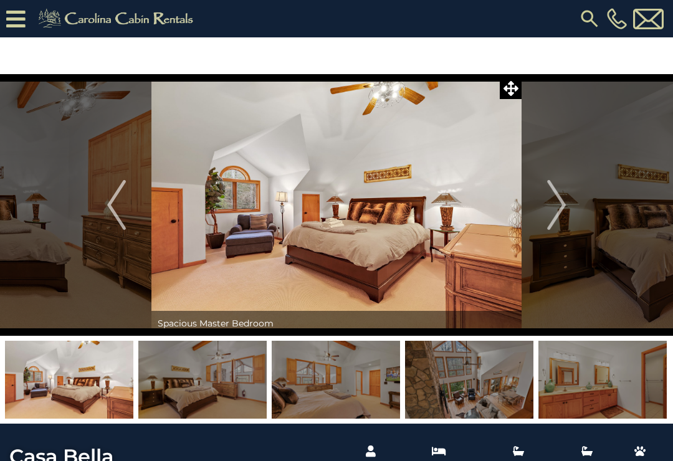
click at [556, 200] on img "Next" at bounding box center [557, 205] width 19 height 50
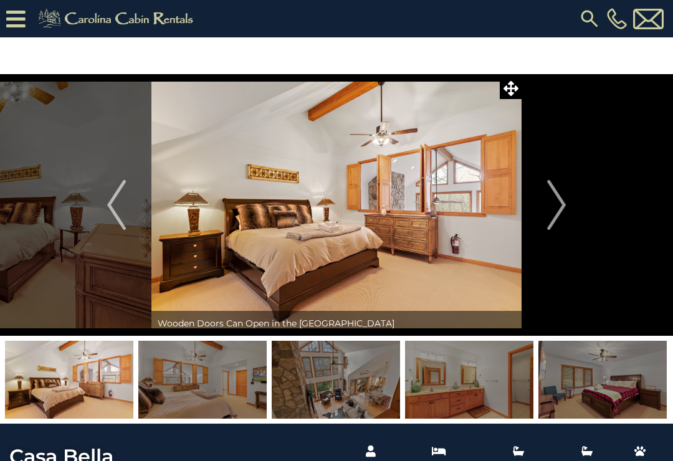
click at [555, 200] on img "Next" at bounding box center [557, 205] width 19 height 50
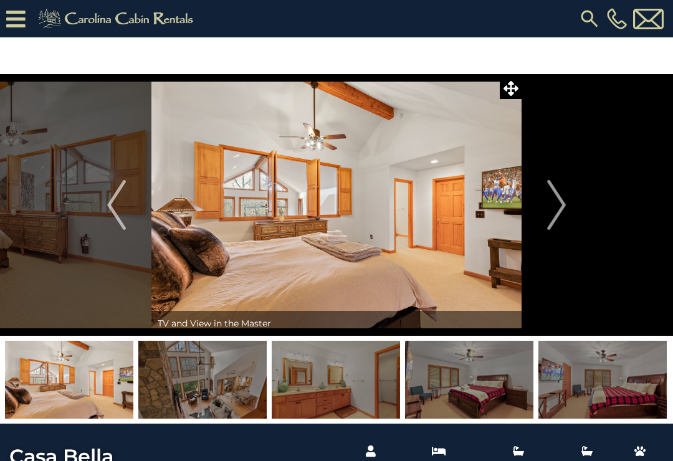
click at [556, 199] on img "Next" at bounding box center [557, 205] width 19 height 50
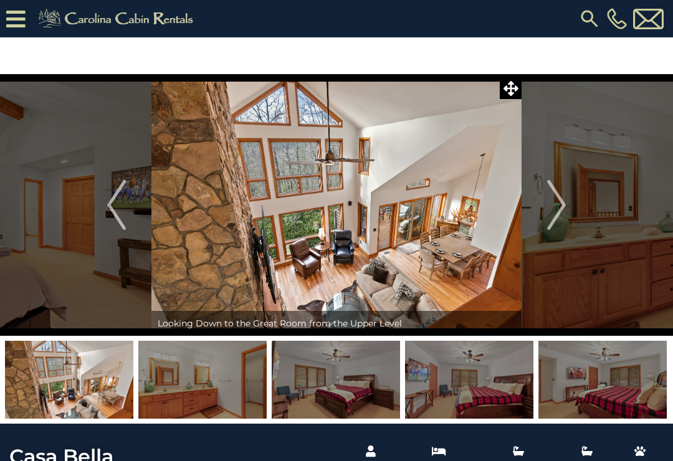
click at [559, 200] on img "Next" at bounding box center [557, 205] width 19 height 50
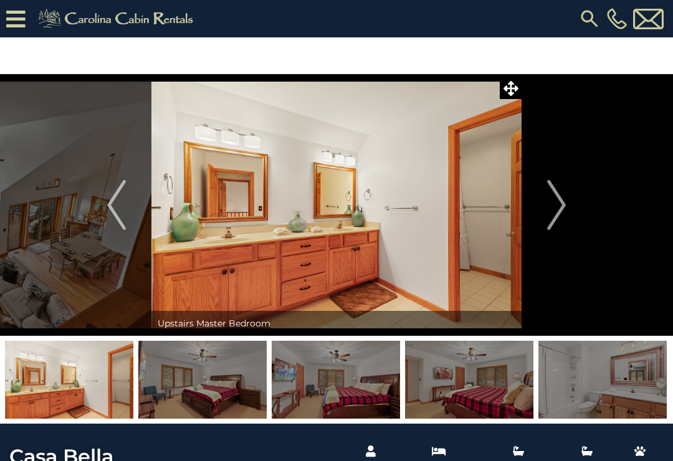
click at [554, 197] on img "Next" at bounding box center [557, 205] width 19 height 50
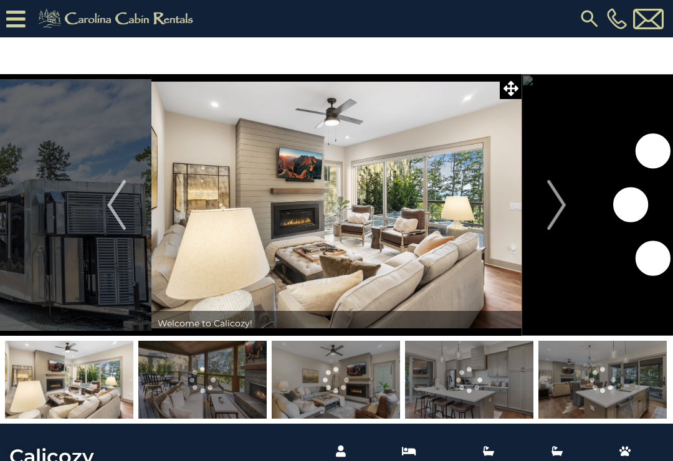
click at [563, 196] on img "Next" at bounding box center [557, 205] width 19 height 50
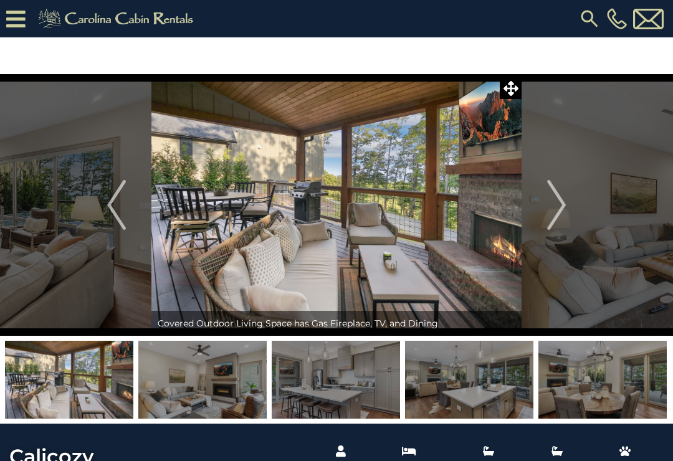
click at [554, 197] on img "Next" at bounding box center [557, 205] width 19 height 50
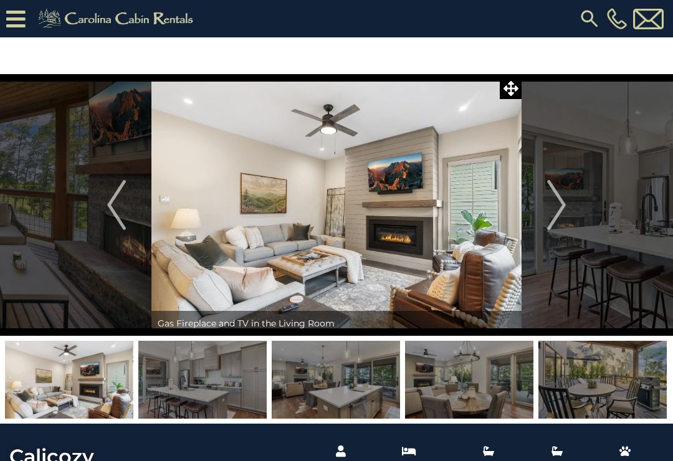
click at [559, 200] on img "Next" at bounding box center [557, 205] width 19 height 50
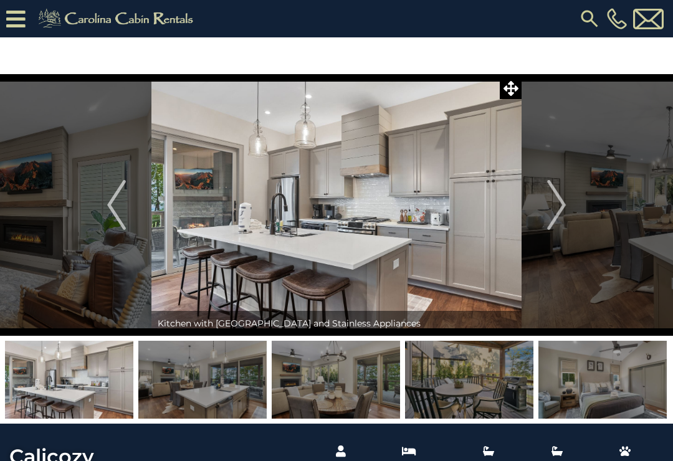
click at [557, 196] on img "Next" at bounding box center [557, 205] width 19 height 50
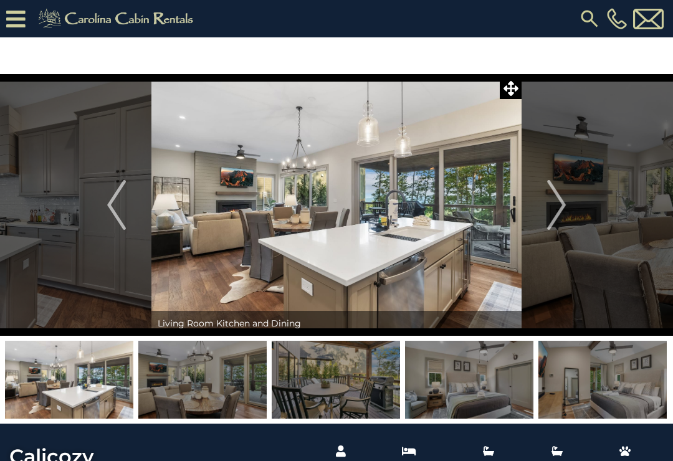
click at [559, 198] on img "Next" at bounding box center [557, 205] width 19 height 50
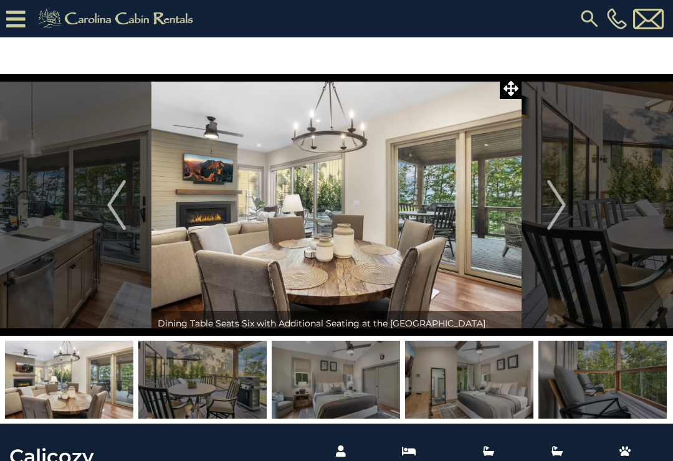
click at [559, 200] on img "Next" at bounding box center [557, 205] width 19 height 50
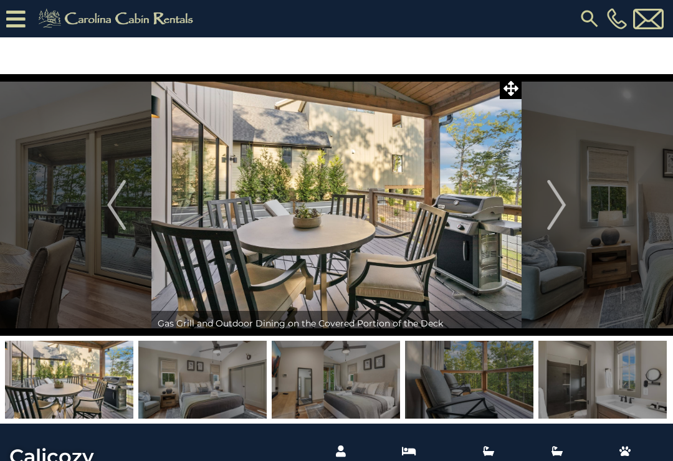
click at [559, 200] on img "Next" at bounding box center [557, 205] width 19 height 50
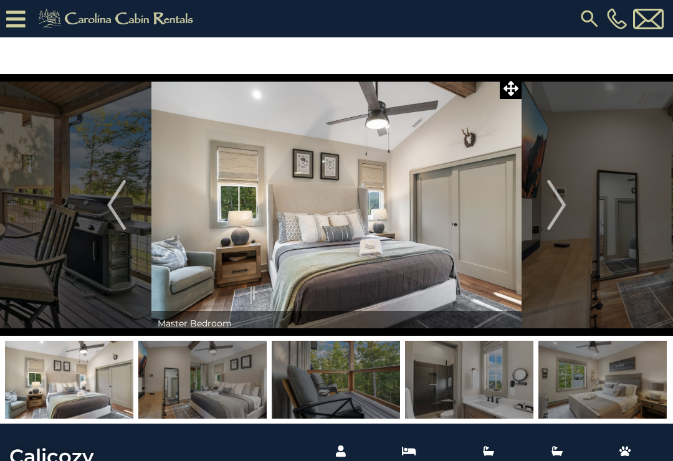
click at [557, 200] on img "Next" at bounding box center [557, 205] width 19 height 50
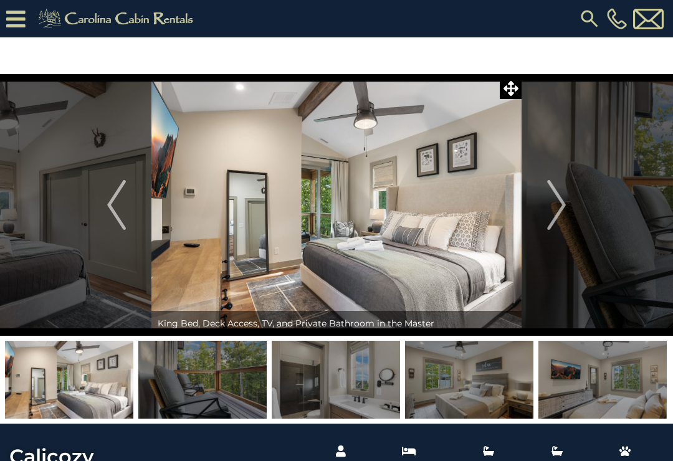
click at [559, 195] on img "Next" at bounding box center [557, 205] width 19 height 50
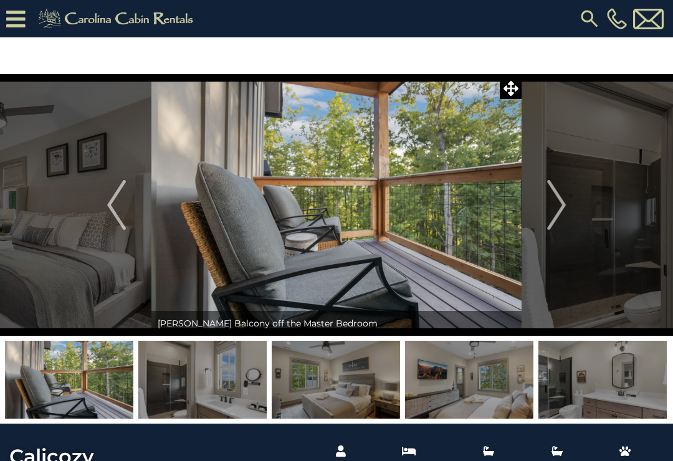
click at [559, 198] on img "Next" at bounding box center [557, 205] width 19 height 50
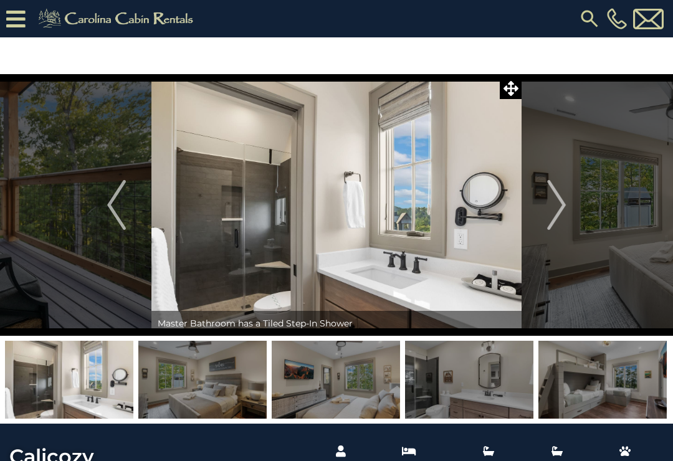
click at [559, 201] on img "Next" at bounding box center [557, 205] width 19 height 50
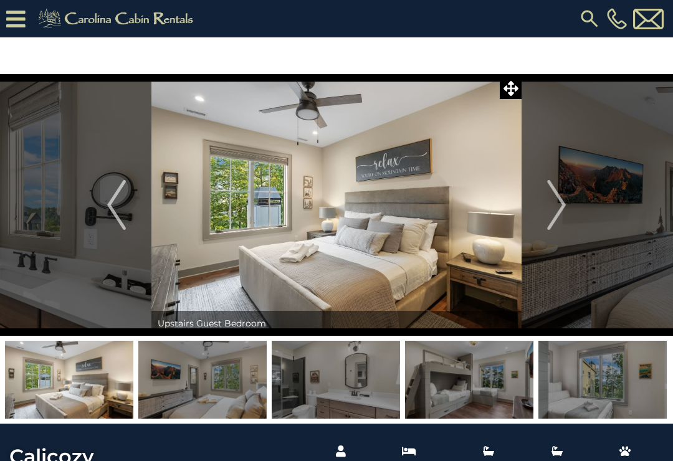
click at [558, 201] on img "Next" at bounding box center [557, 205] width 19 height 50
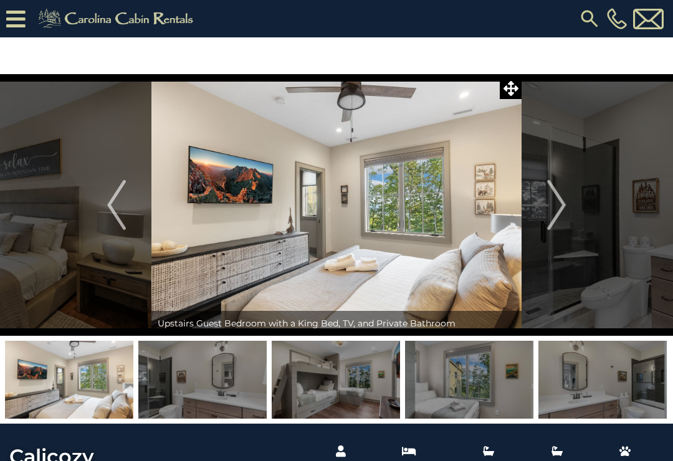
click at [559, 198] on img "Next" at bounding box center [557, 205] width 19 height 50
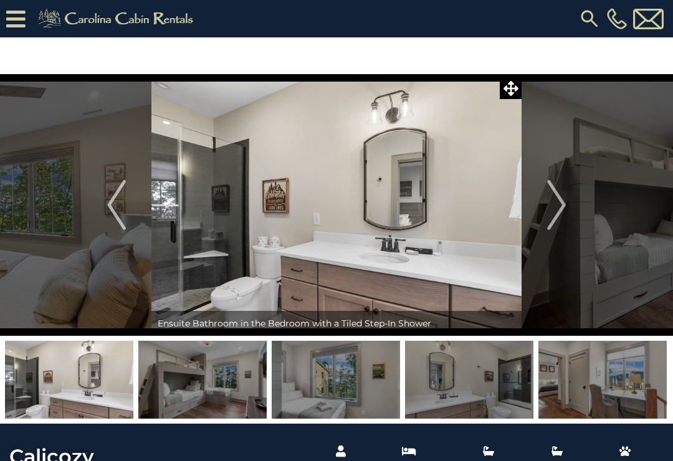
click at [558, 209] on img "Next" at bounding box center [557, 205] width 19 height 50
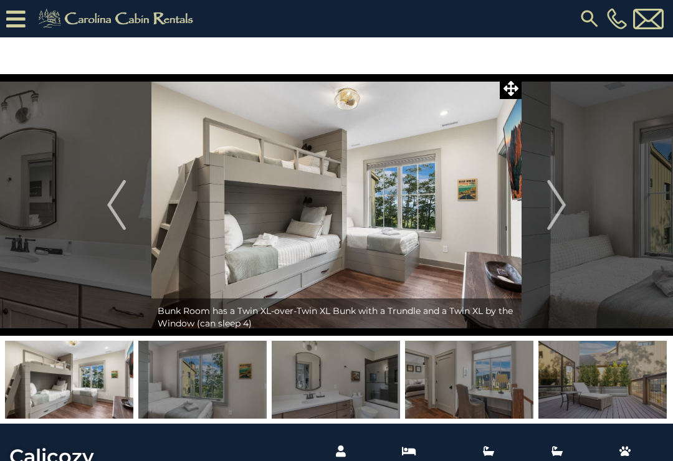
click at [556, 204] on img "Next" at bounding box center [557, 205] width 19 height 50
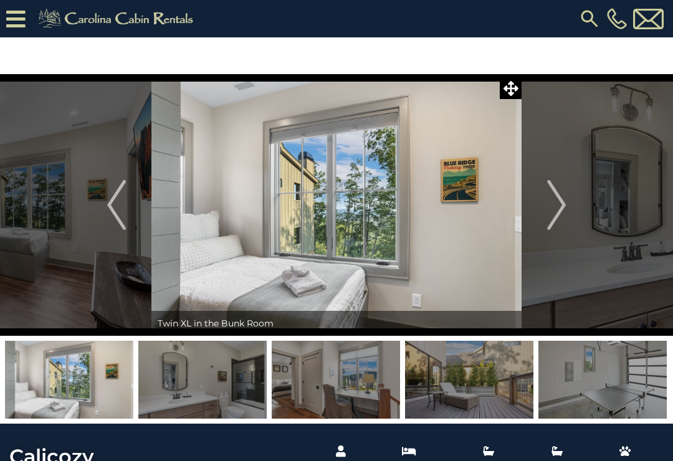
click at [560, 206] on img "Next" at bounding box center [557, 205] width 19 height 50
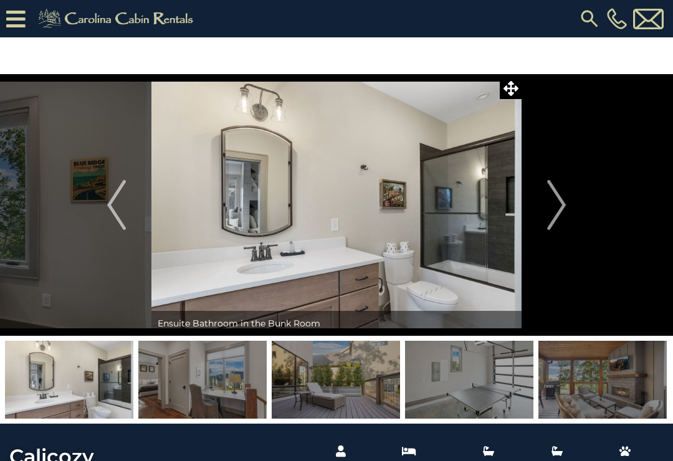
click at [557, 203] on img "Next" at bounding box center [557, 205] width 19 height 50
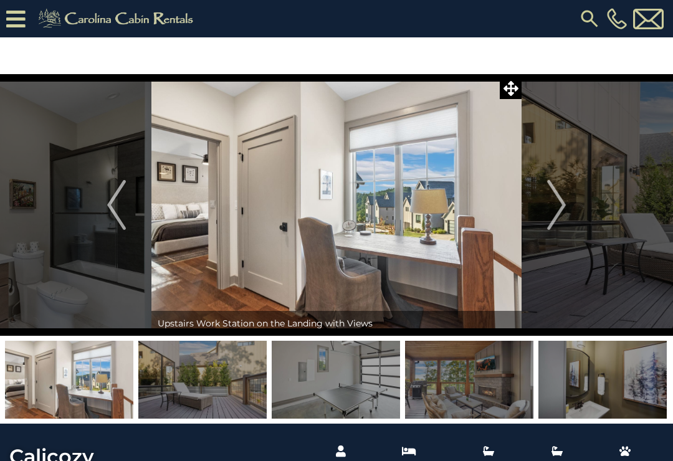
click at [560, 206] on img "Next" at bounding box center [557, 205] width 19 height 50
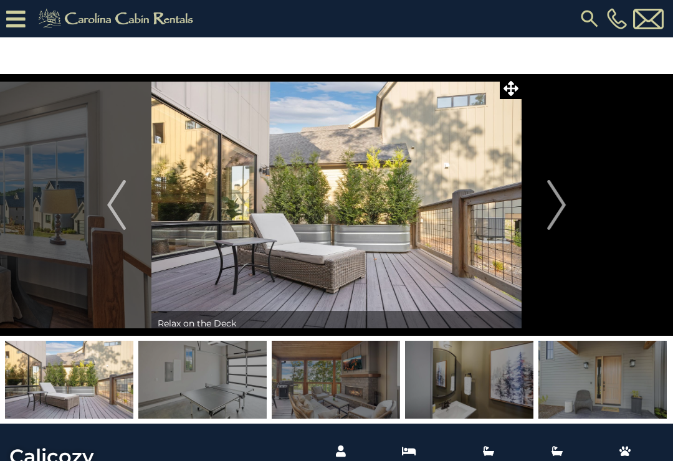
click at [556, 205] on img "Next" at bounding box center [557, 205] width 19 height 50
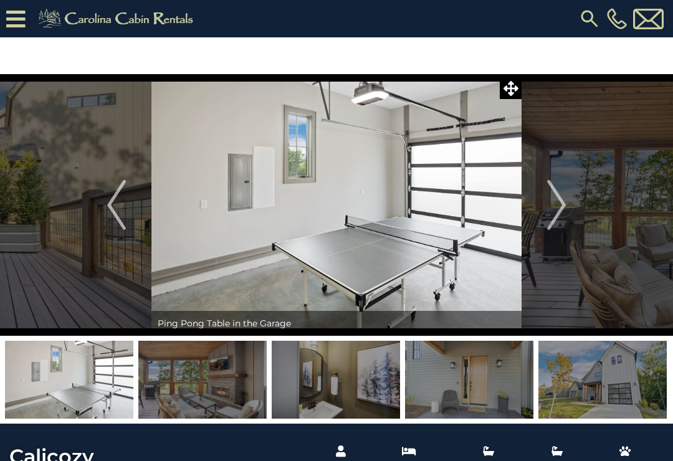
click at [557, 207] on img "Next" at bounding box center [557, 205] width 19 height 50
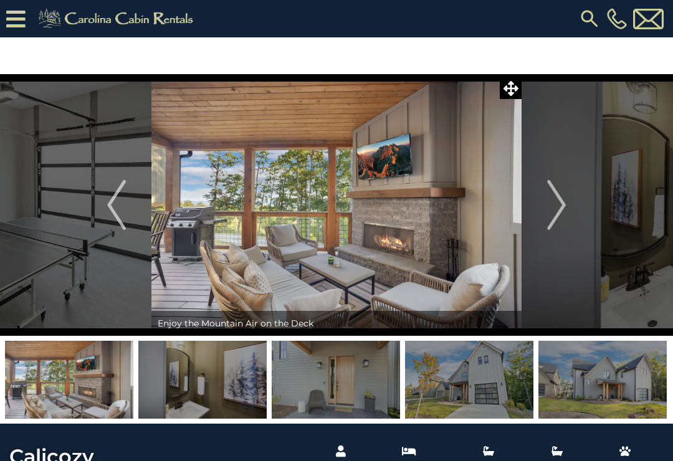
click at [556, 205] on img "Next" at bounding box center [557, 205] width 19 height 50
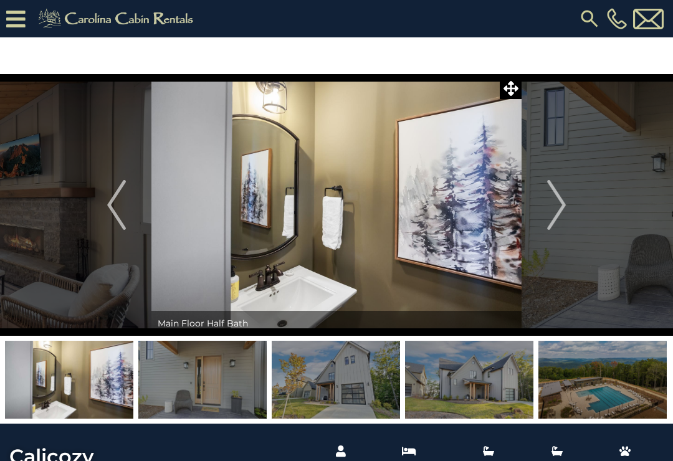
click at [554, 203] on img "Next" at bounding box center [557, 205] width 19 height 50
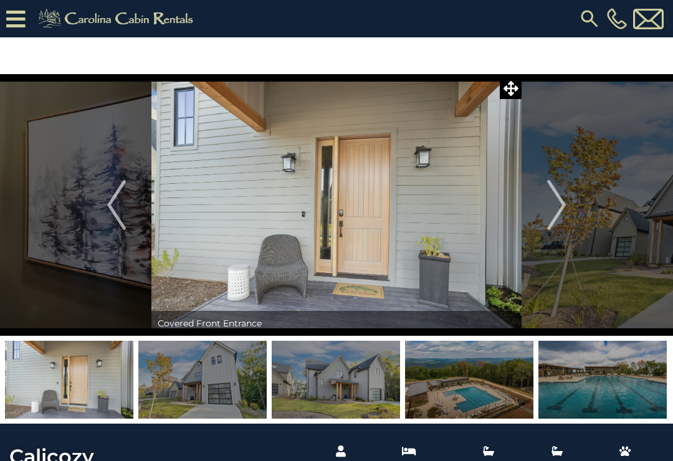
click at [555, 206] on img "Next" at bounding box center [557, 205] width 19 height 50
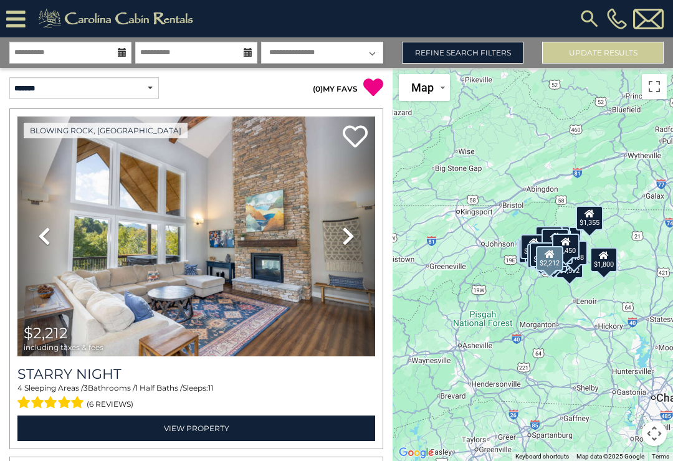
click at [205, 432] on link "View Property" at bounding box center [196, 429] width 358 height 26
click at [207, 427] on link "View Property" at bounding box center [196, 429] width 358 height 26
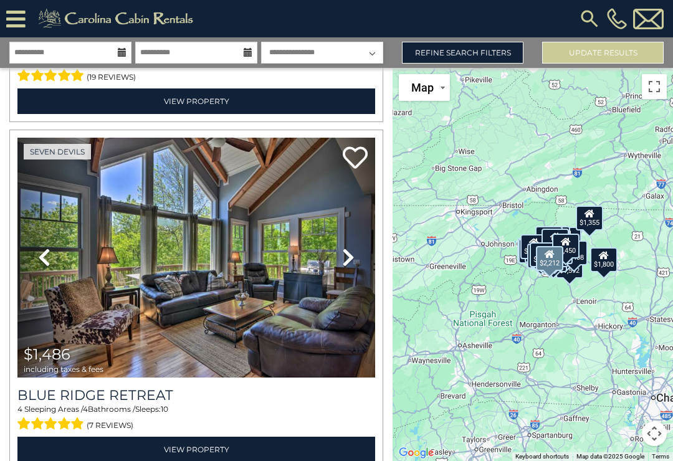
scroll to position [2053, 0]
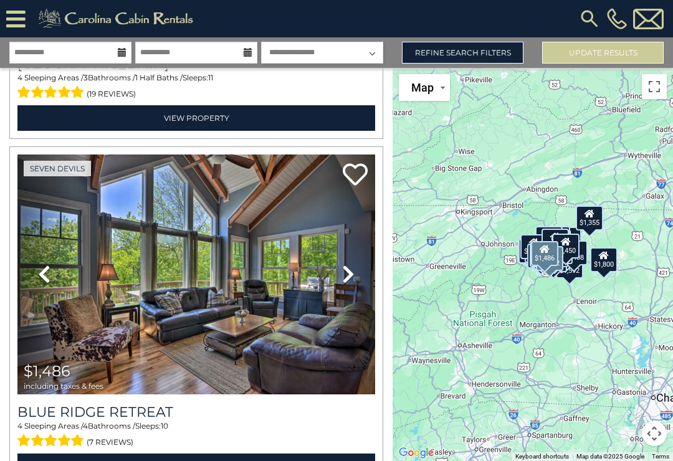
click at [348, 278] on icon at bounding box center [348, 274] width 12 height 20
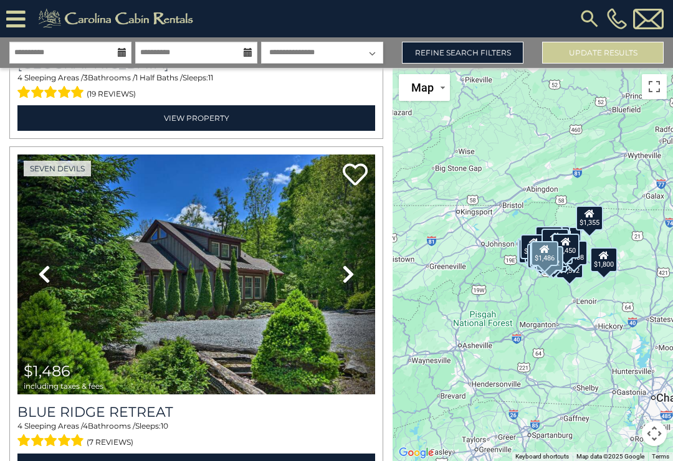
click at [351, 271] on icon at bounding box center [348, 274] width 12 height 20
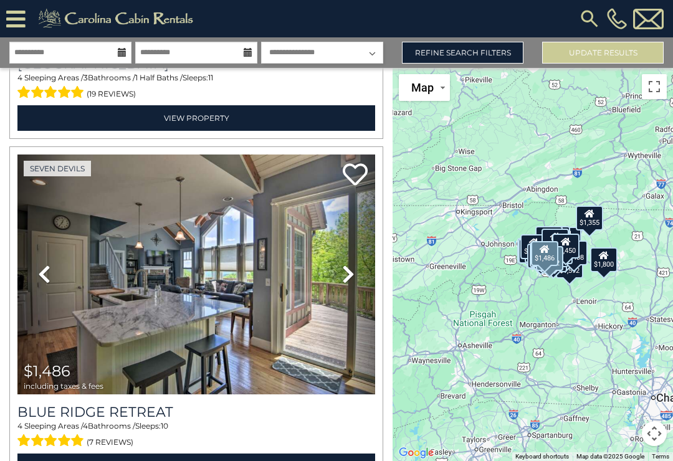
click at [349, 274] on icon at bounding box center [348, 274] width 12 height 20
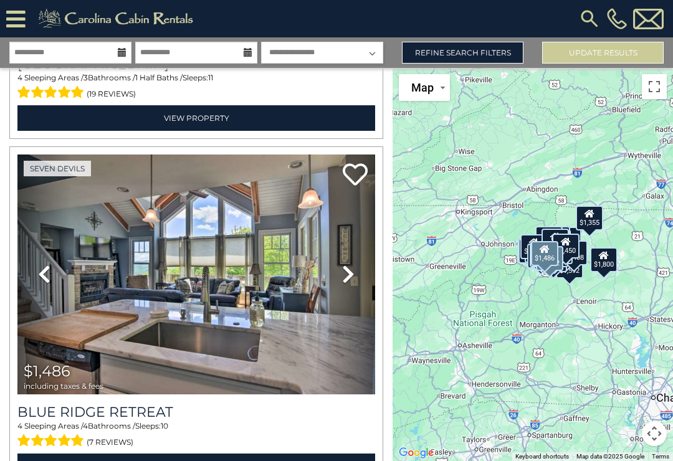
click at [351, 273] on icon at bounding box center [348, 274] width 12 height 20
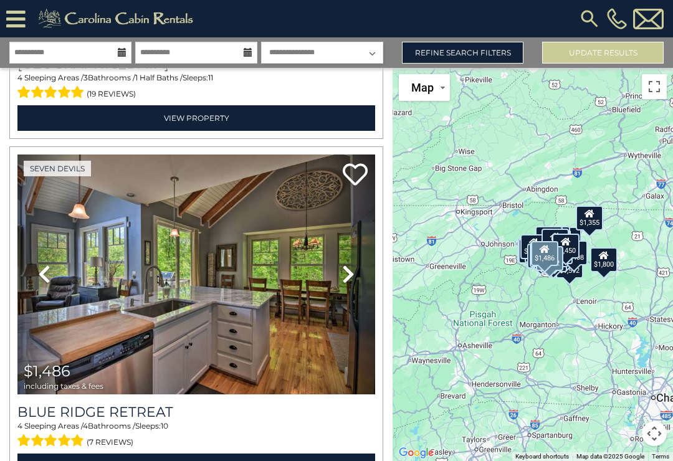
click at [347, 274] on icon at bounding box center [348, 274] width 12 height 20
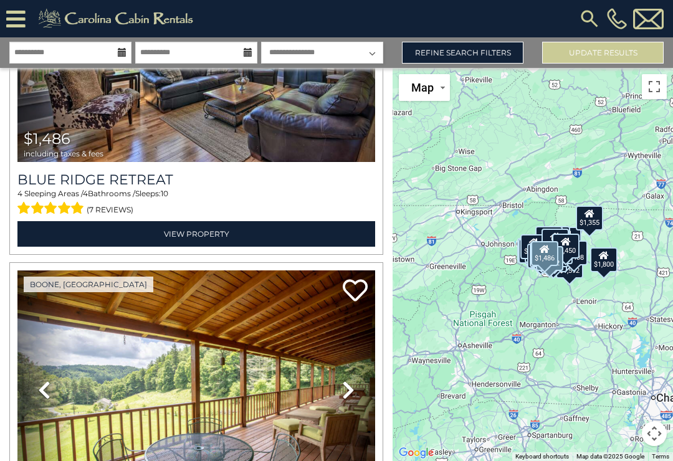
scroll to position [2280, 0]
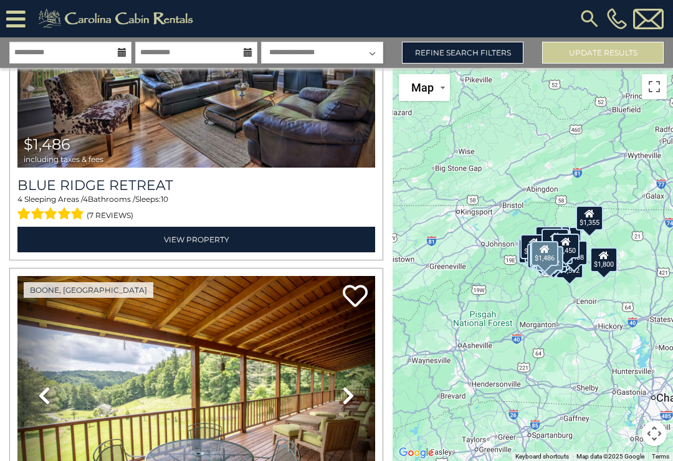
click at [268, 236] on link "View Property" at bounding box center [196, 240] width 358 height 26
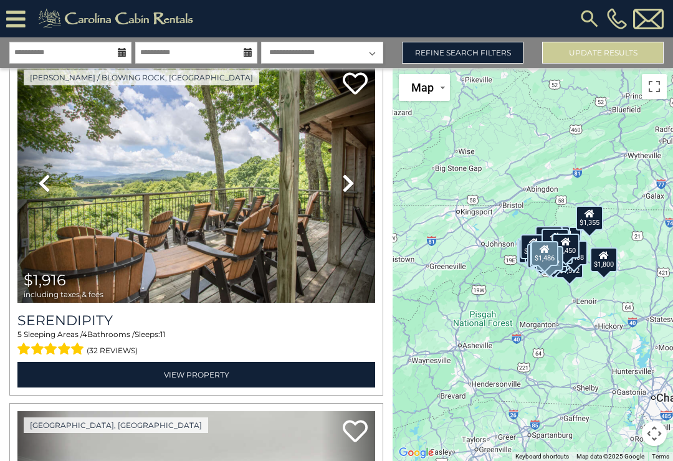
scroll to position [3539, 0]
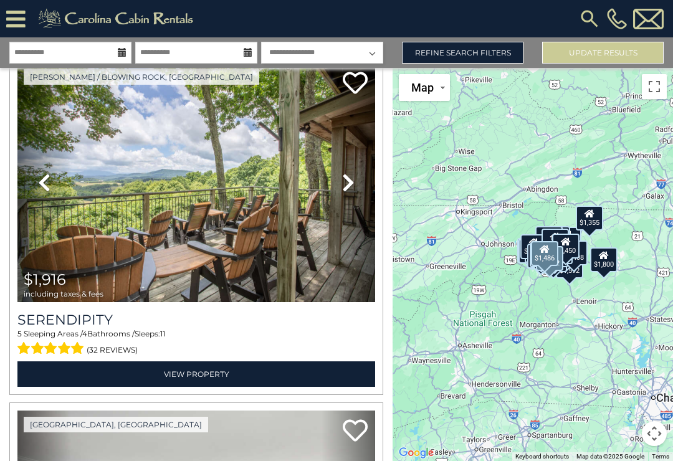
click at [352, 183] on icon at bounding box center [348, 183] width 12 height 20
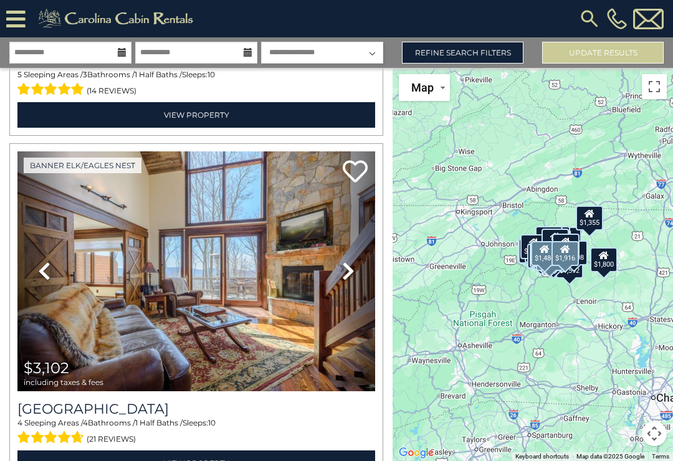
scroll to position [4845, 0]
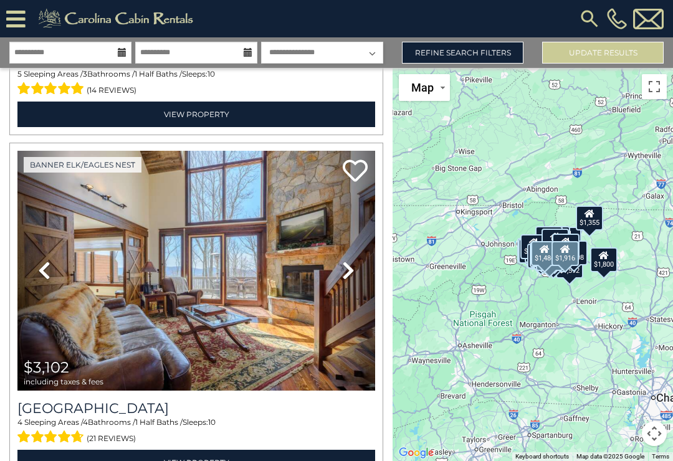
click at [351, 271] on icon at bounding box center [348, 271] width 12 height 20
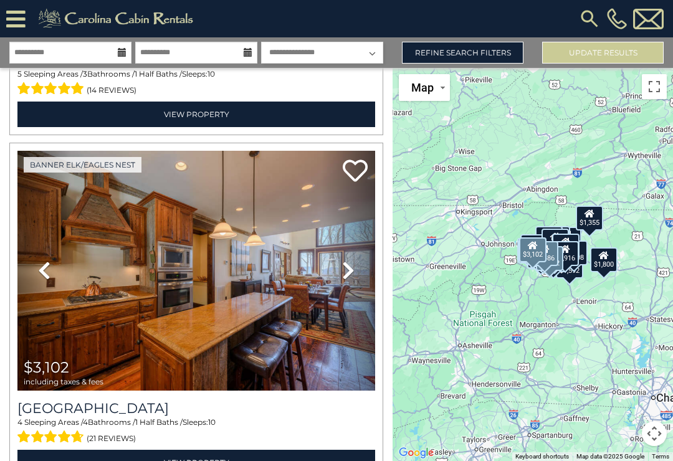
click at [350, 274] on icon at bounding box center [348, 271] width 12 height 20
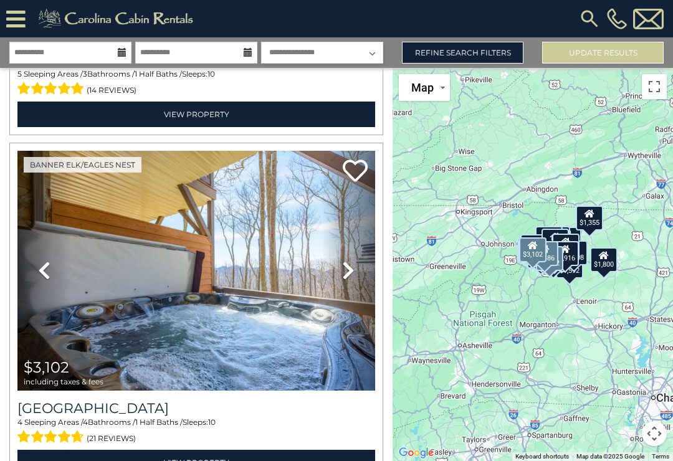
click at [352, 275] on icon at bounding box center [348, 271] width 12 height 20
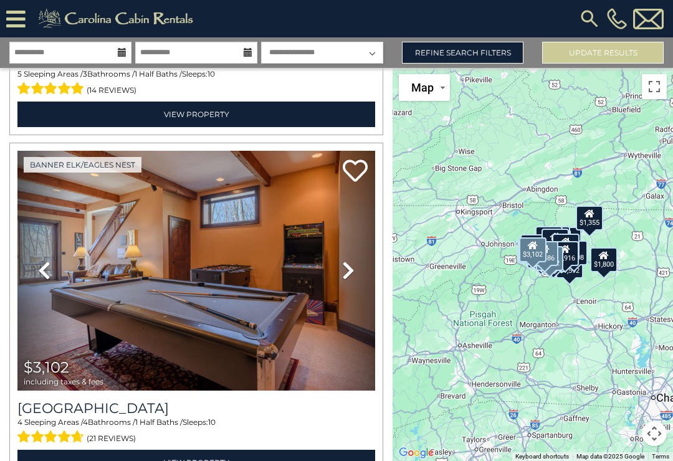
click at [354, 271] on icon at bounding box center [348, 271] width 12 height 20
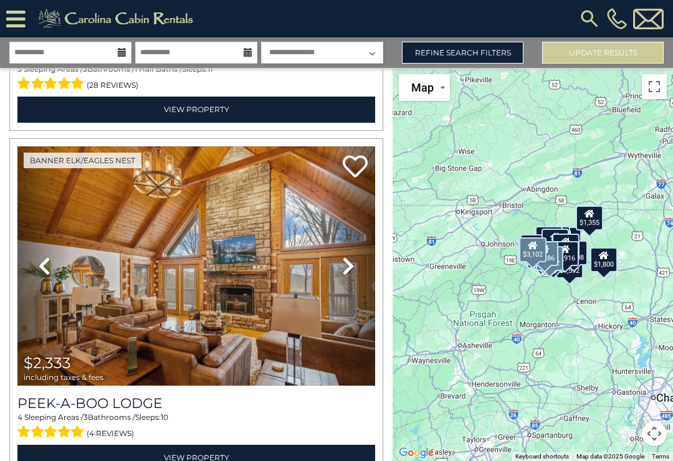
scroll to position [5896, 0]
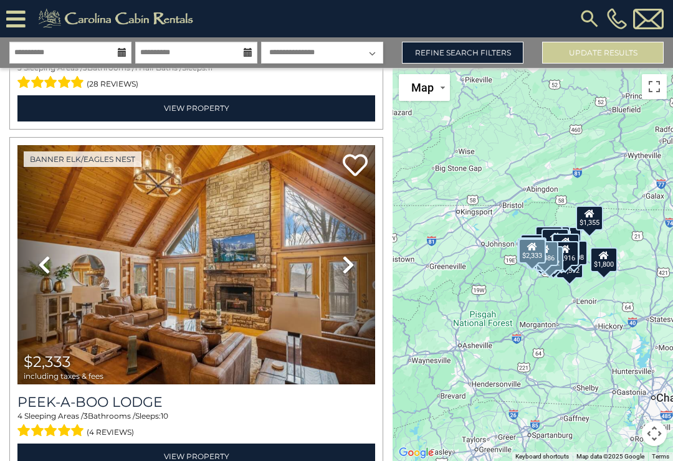
click at [352, 269] on icon at bounding box center [348, 265] width 12 height 20
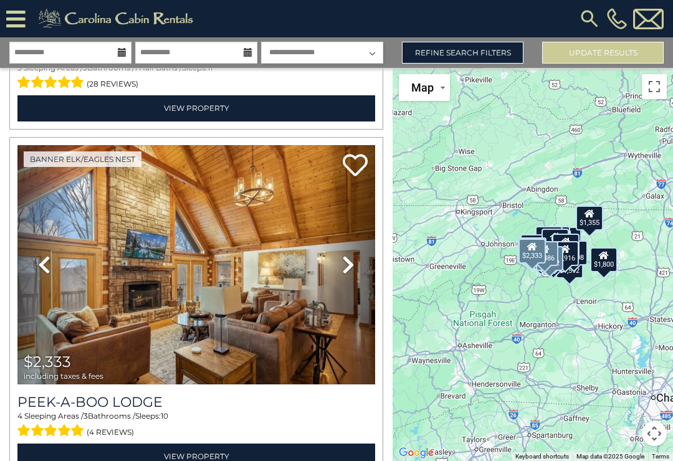
click at [354, 266] on icon at bounding box center [348, 265] width 12 height 20
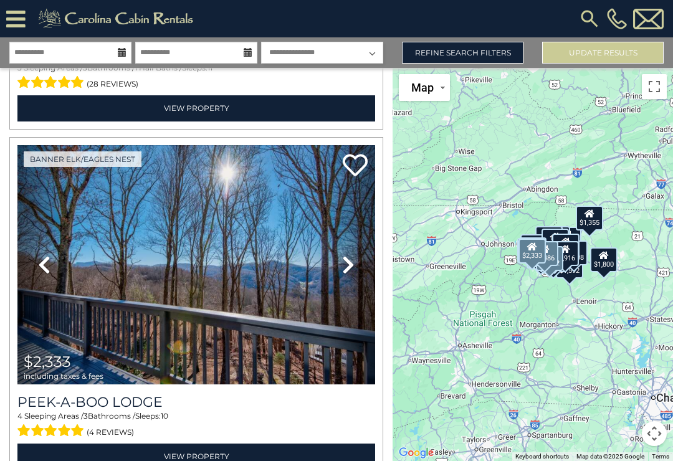
click at [354, 268] on icon at bounding box center [348, 265] width 12 height 20
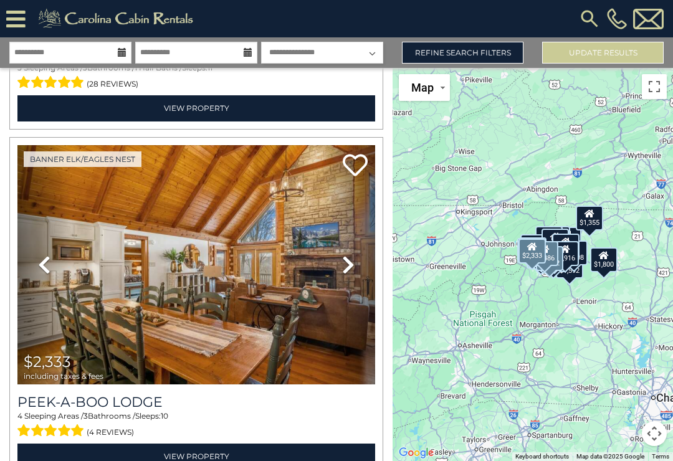
click at [353, 264] on icon at bounding box center [348, 265] width 12 height 20
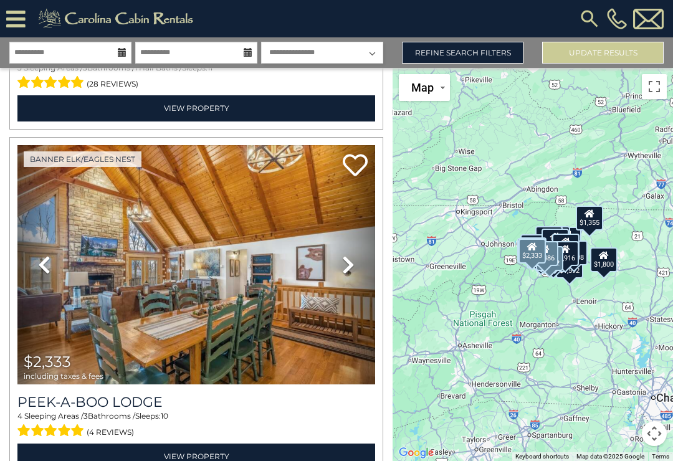
click at [354, 263] on icon at bounding box center [348, 265] width 12 height 20
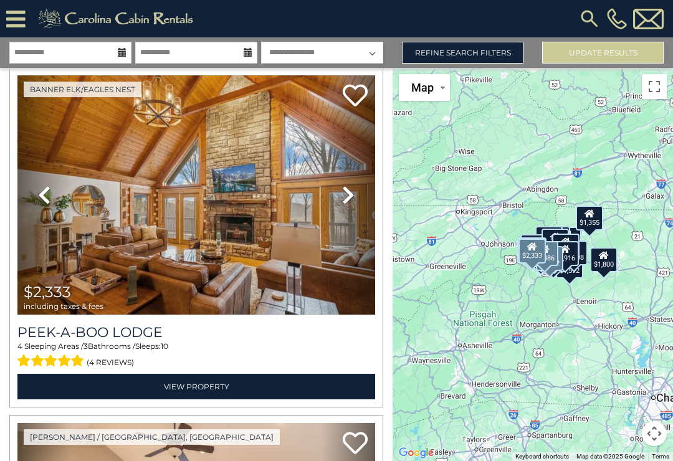
scroll to position [5977, 0]
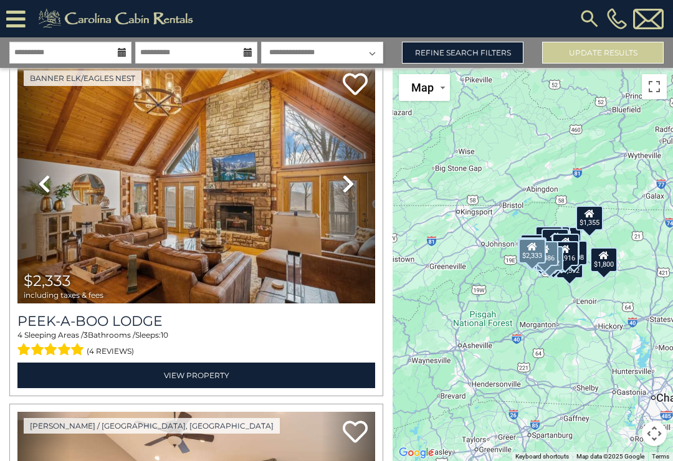
click at [208, 379] on link "View Property" at bounding box center [196, 376] width 358 height 26
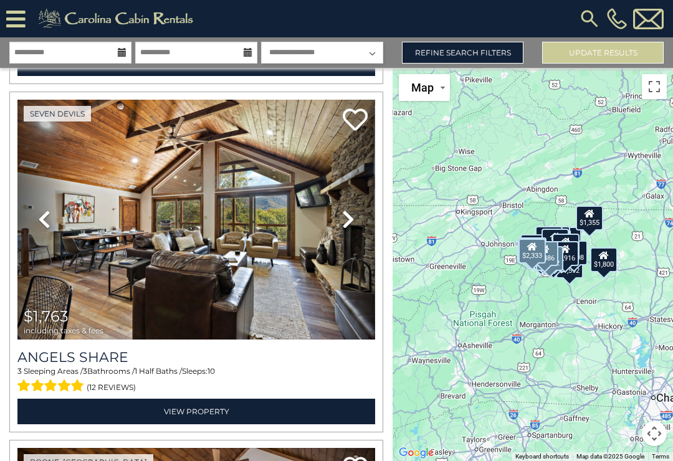
scroll to position [9770, 0]
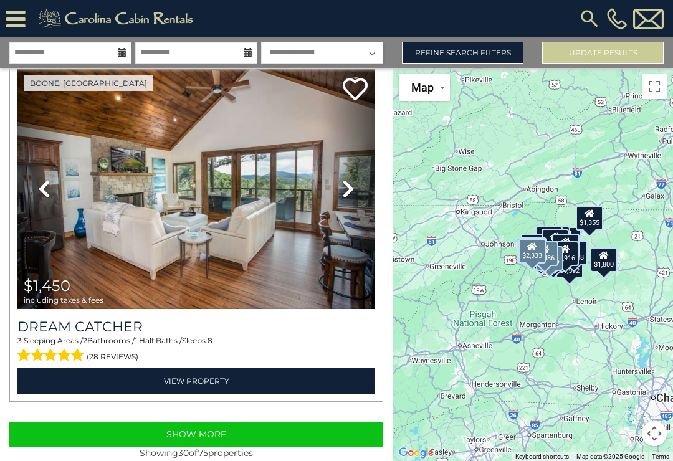
click at [245, 435] on button "Show More" at bounding box center [196, 434] width 374 height 25
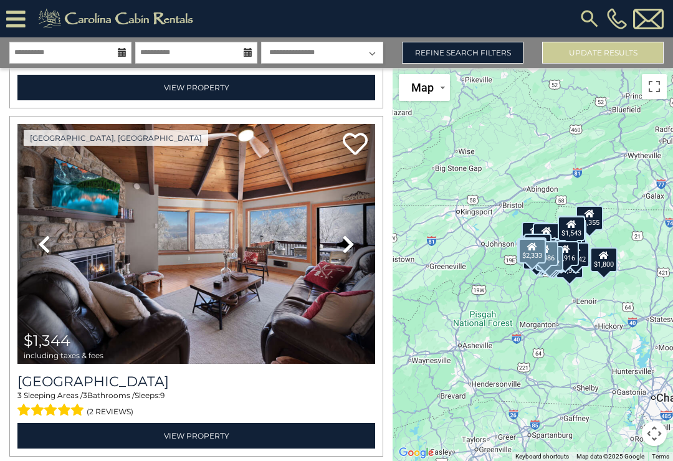
scroll to position [19160, 0]
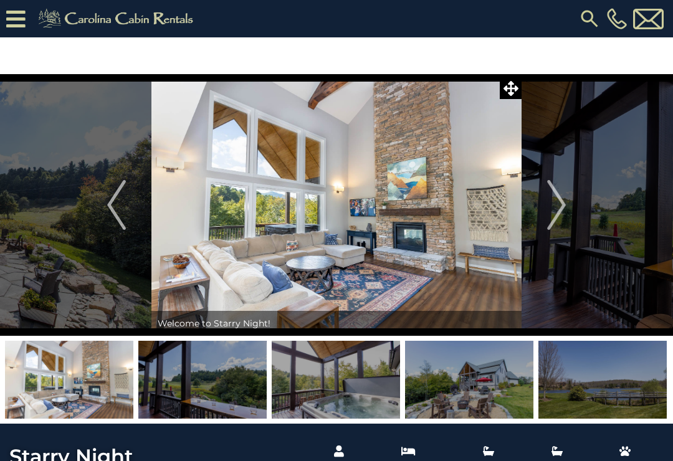
click at [556, 201] on img "Next" at bounding box center [557, 205] width 19 height 50
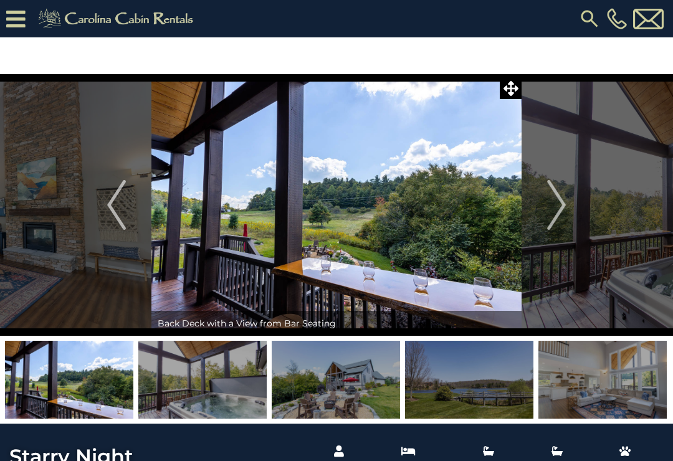
click at [559, 206] on img "Next" at bounding box center [557, 205] width 19 height 50
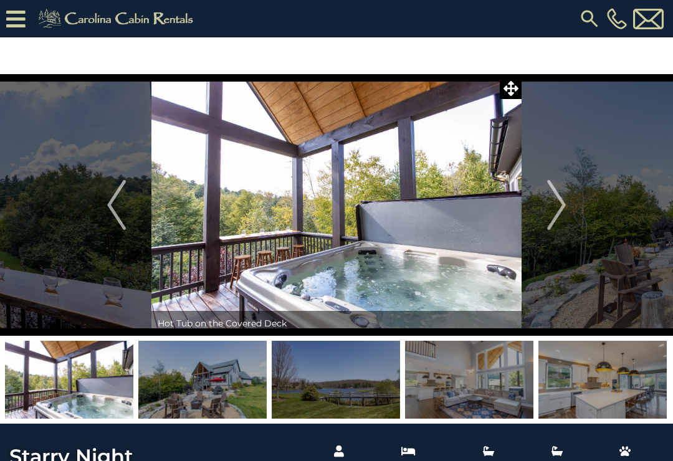
click at [557, 204] on img "Next" at bounding box center [557, 205] width 19 height 50
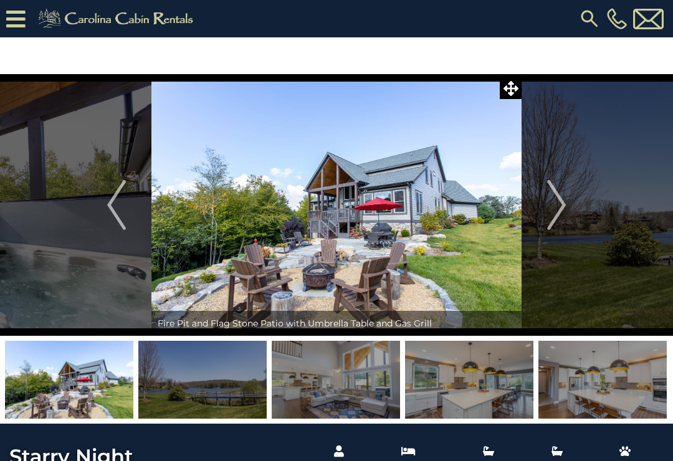
click at [556, 201] on img "Next" at bounding box center [557, 205] width 19 height 50
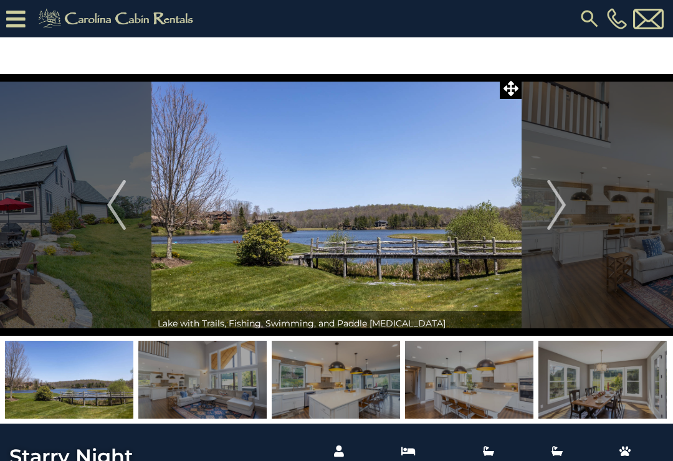
click at [557, 196] on img "Next" at bounding box center [557, 205] width 19 height 50
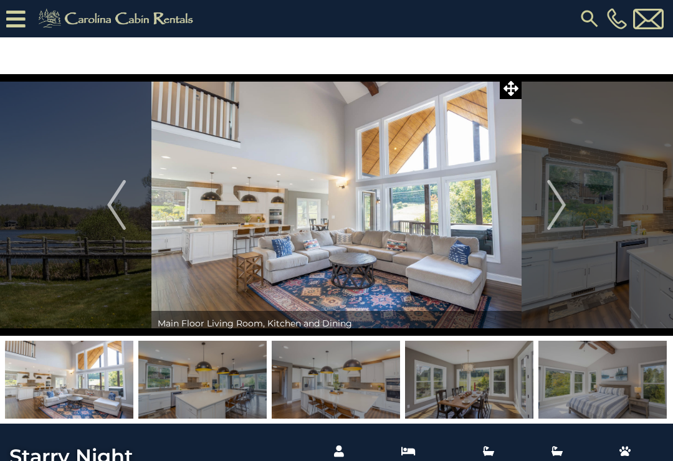
click at [563, 200] on img "Next" at bounding box center [557, 205] width 19 height 50
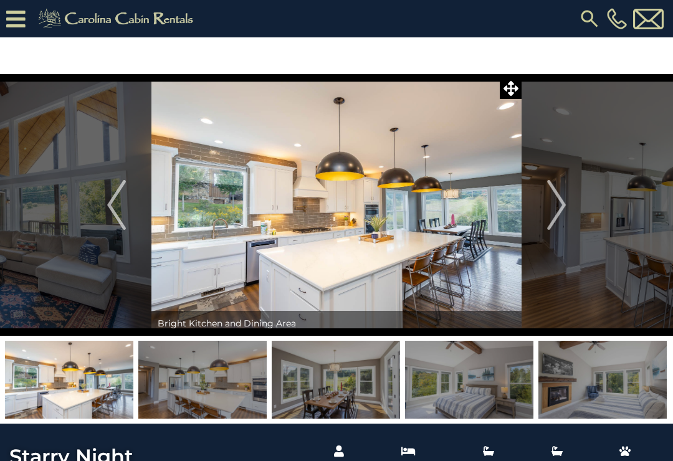
click at [556, 198] on img "Next" at bounding box center [557, 205] width 19 height 50
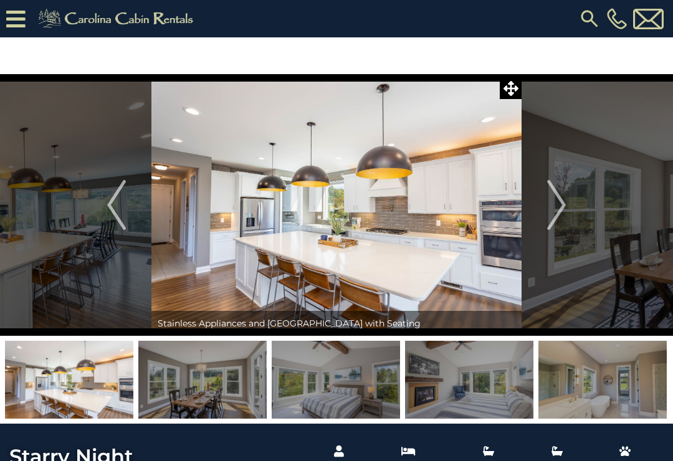
click at [559, 202] on img "Next" at bounding box center [557, 205] width 19 height 50
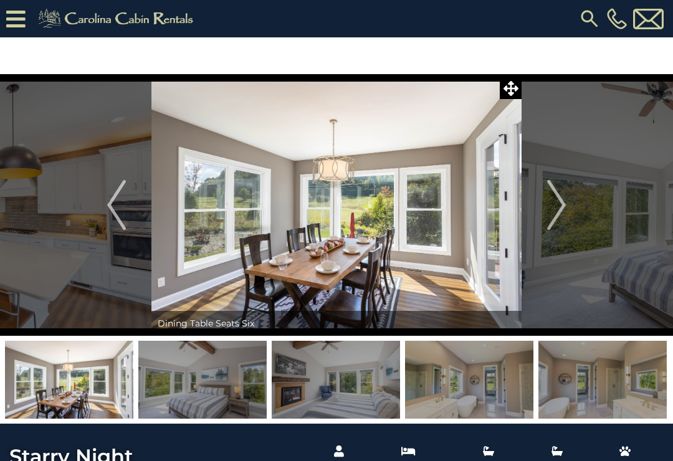
click at [554, 199] on img "Next" at bounding box center [557, 205] width 19 height 50
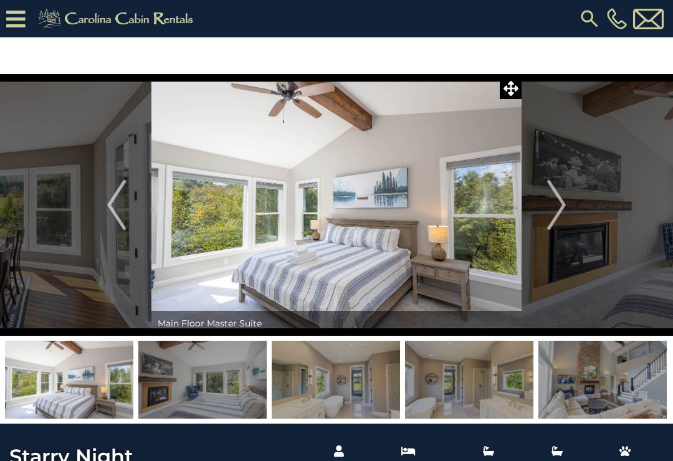
click at [557, 200] on img "Next" at bounding box center [557, 205] width 19 height 50
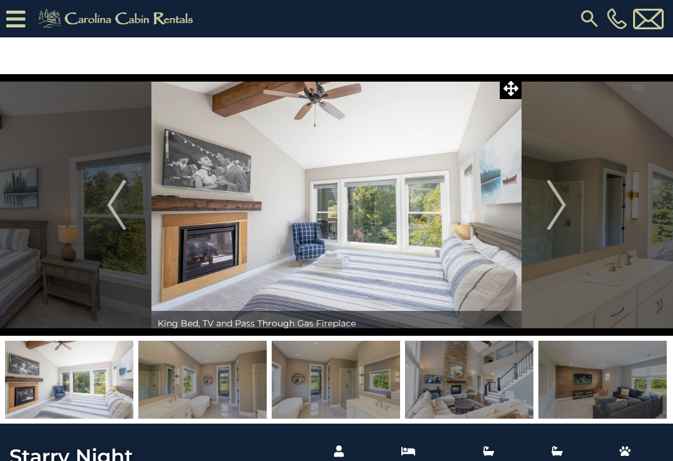
click at [561, 200] on img "Next" at bounding box center [557, 205] width 19 height 50
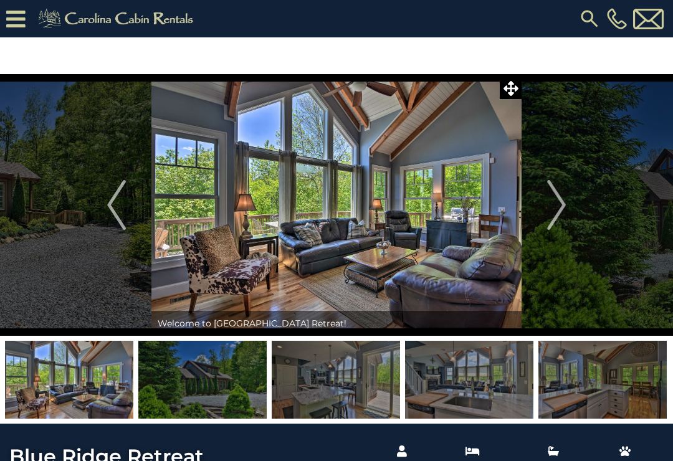
click at [558, 201] on img "Next" at bounding box center [557, 205] width 19 height 50
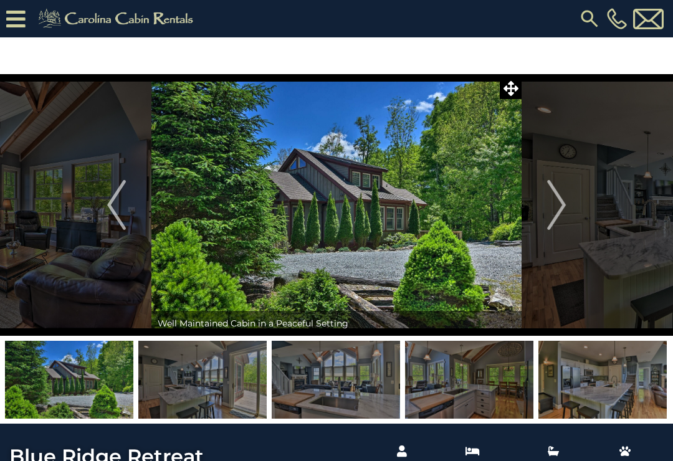
click at [555, 201] on img "Next" at bounding box center [557, 205] width 19 height 50
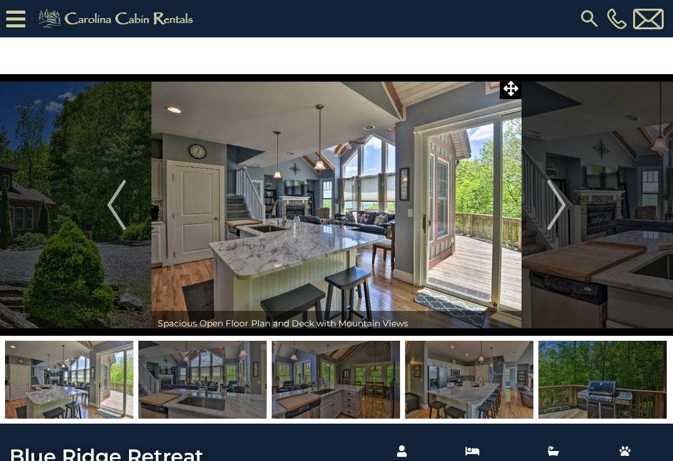
click at [552, 203] on img "Next" at bounding box center [557, 205] width 19 height 50
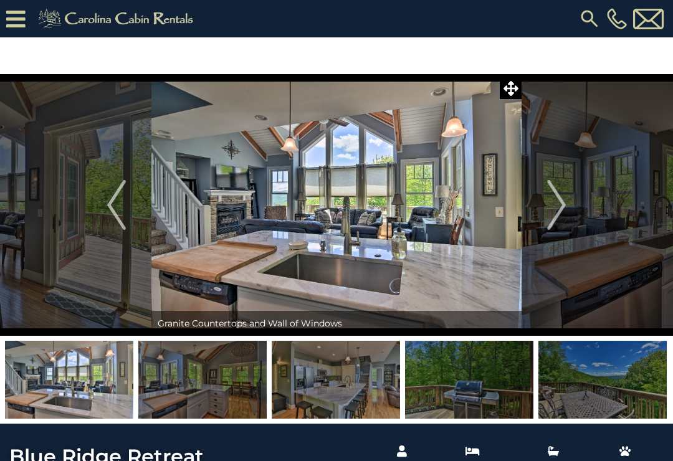
click at [554, 199] on img "Next" at bounding box center [557, 205] width 19 height 50
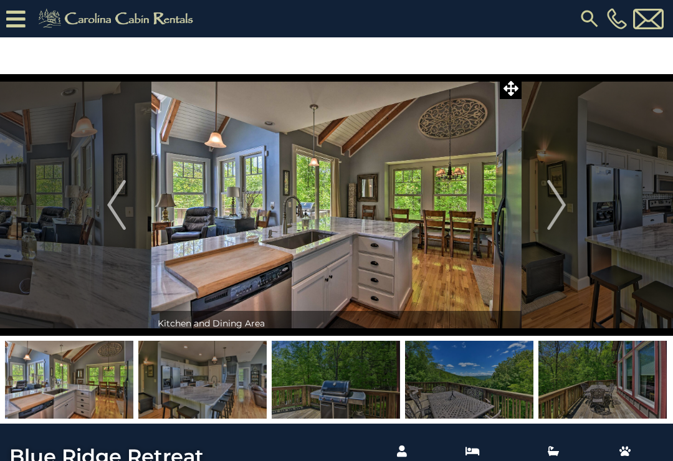
click at [554, 196] on img "Next" at bounding box center [557, 205] width 19 height 50
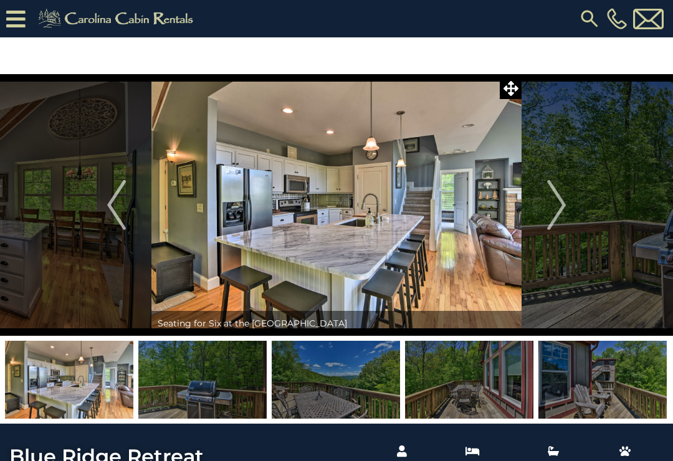
click at [556, 198] on img "Next" at bounding box center [557, 205] width 19 height 50
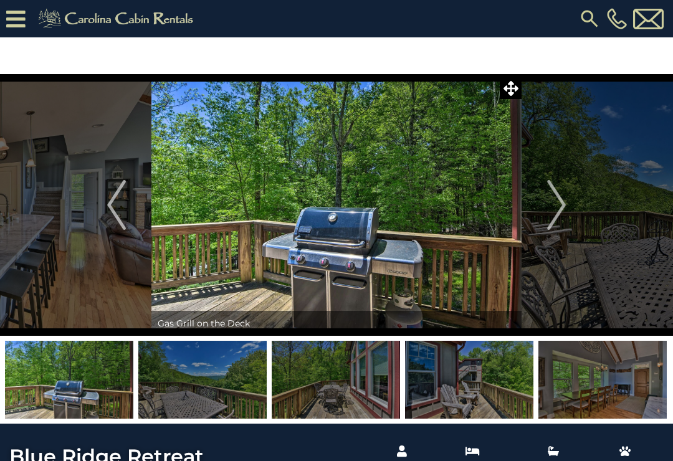
click at [557, 198] on img "Next" at bounding box center [557, 205] width 19 height 50
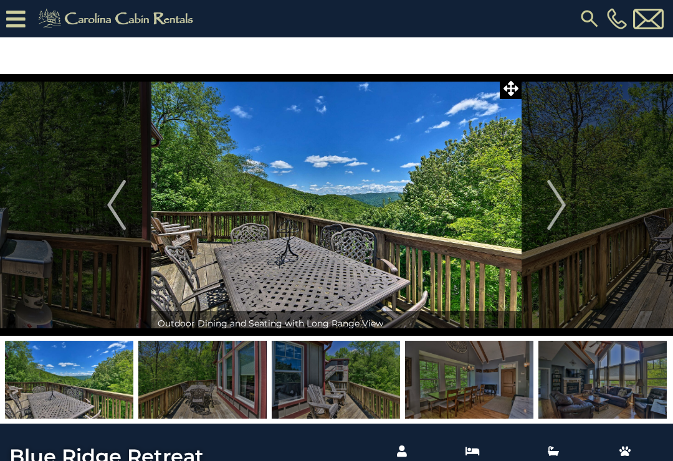
click at [556, 203] on img "Next" at bounding box center [557, 205] width 19 height 50
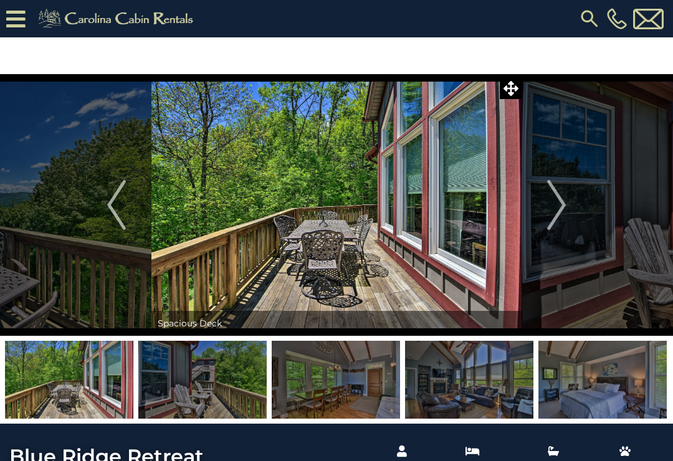
click at [553, 203] on img "Next" at bounding box center [557, 205] width 19 height 50
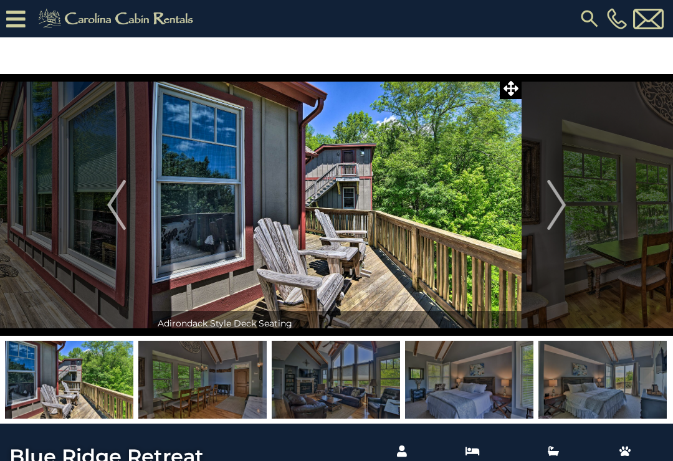
click at [554, 209] on img "Next" at bounding box center [557, 205] width 19 height 50
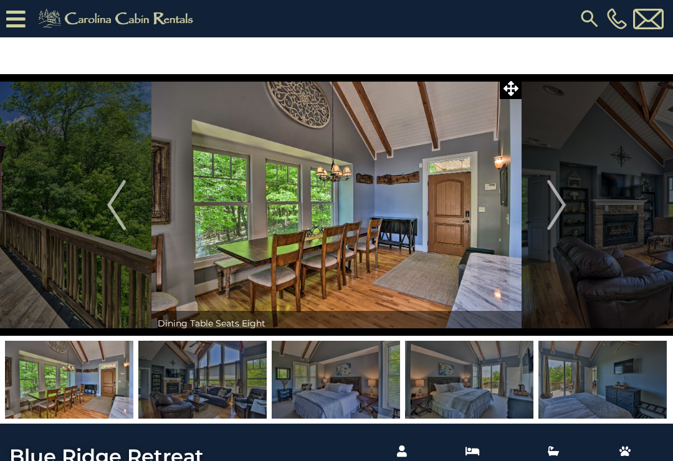
click at [553, 204] on img "Next" at bounding box center [557, 205] width 19 height 50
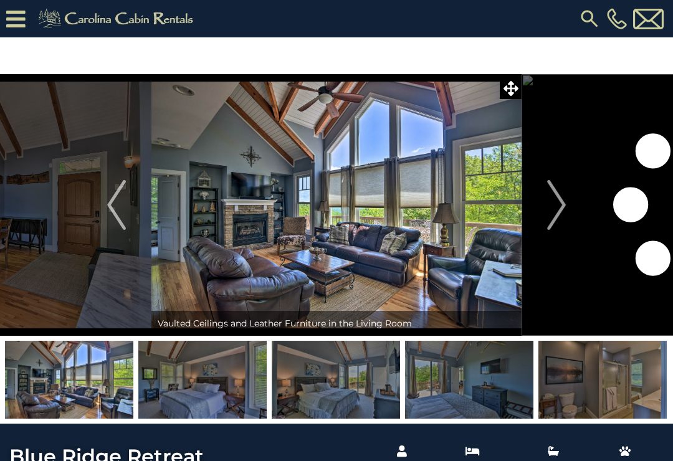
click at [559, 203] on img "Next" at bounding box center [557, 205] width 19 height 50
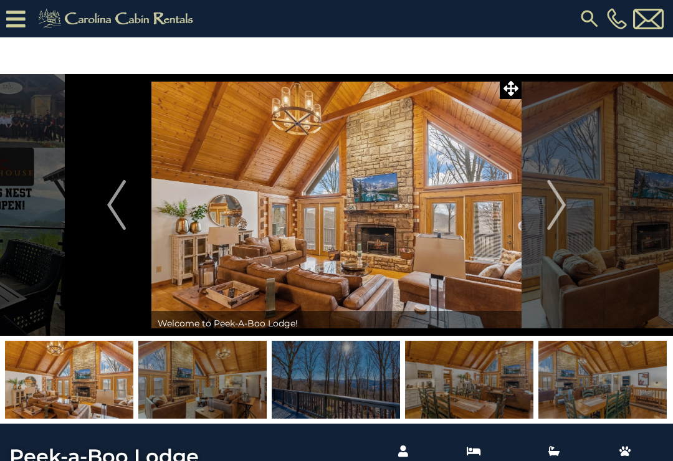
click at [559, 200] on img "Next" at bounding box center [557, 205] width 19 height 50
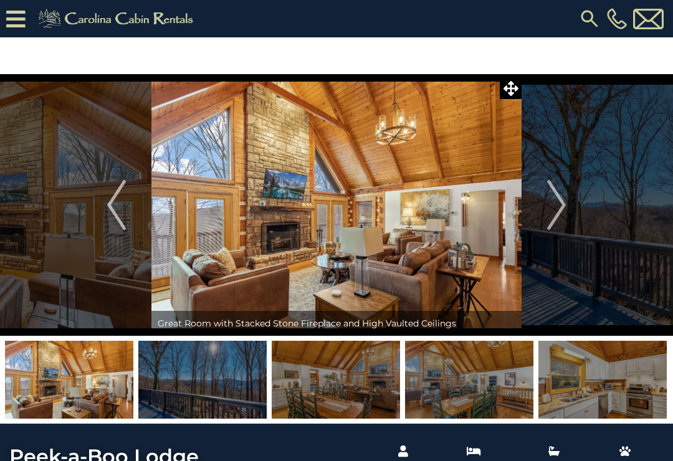
click at [559, 201] on img "Next" at bounding box center [557, 205] width 19 height 50
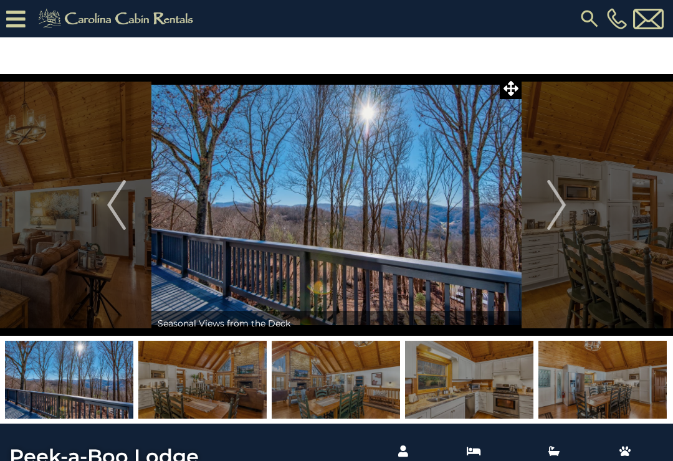
click at [565, 203] on img "Next" at bounding box center [557, 205] width 19 height 50
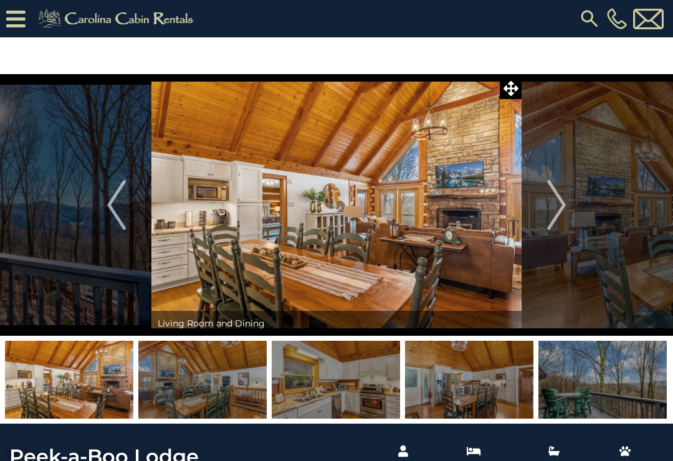
click at [559, 200] on img "Next" at bounding box center [557, 205] width 19 height 50
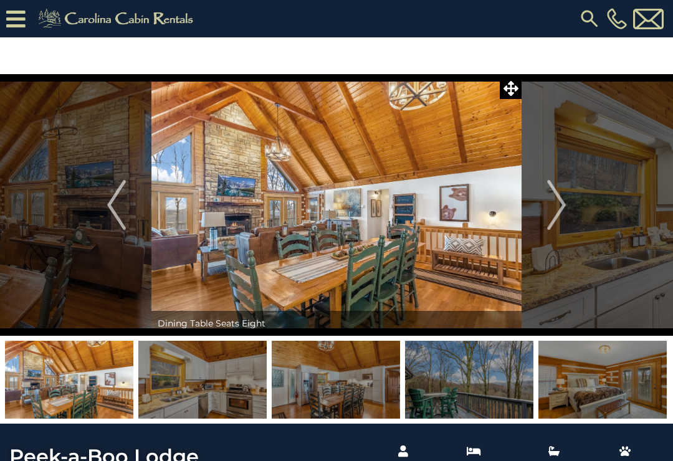
click at [559, 204] on img "Next" at bounding box center [557, 205] width 19 height 50
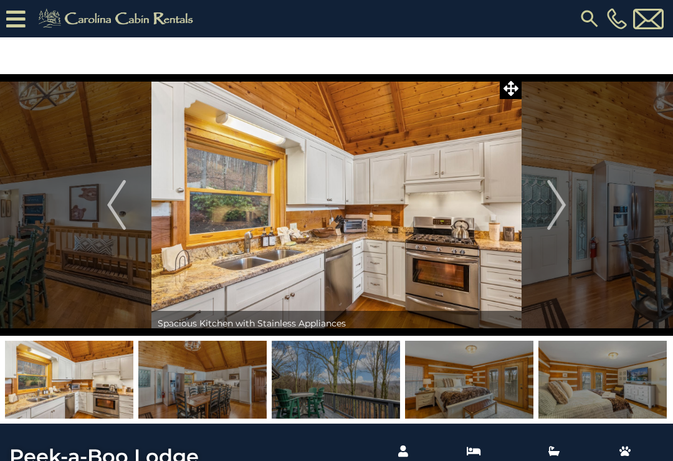
click at [554, 201] on img "Next" at bounding box center [557, 205] width 19 height 50
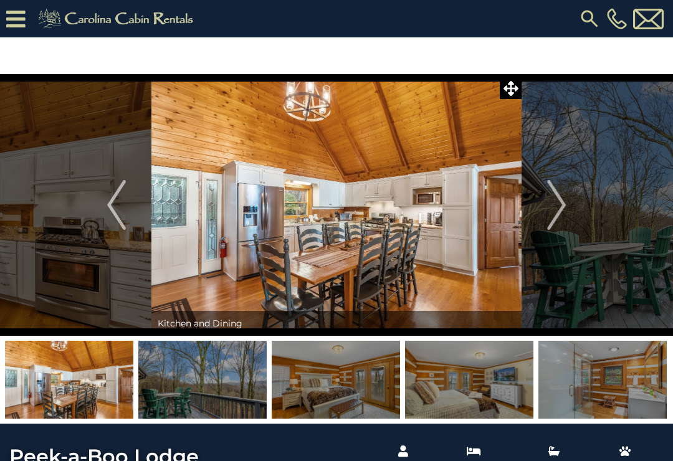
click at [557, 200] on img "Next" at bounding box center [557, 205] width 19 height 50
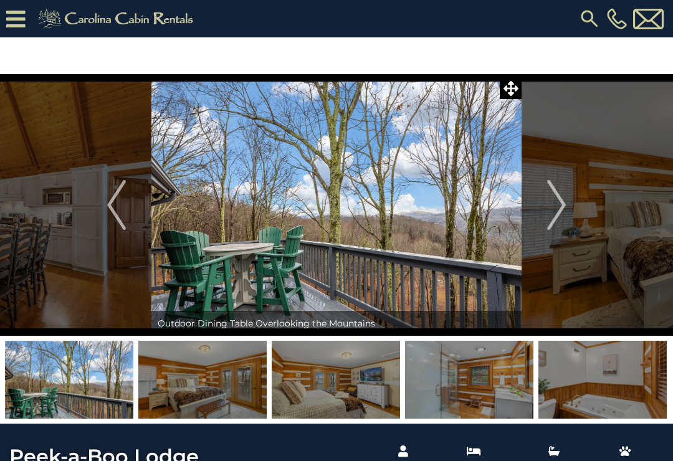
click at [554, 200] on img "Next" at bounding box center [557, 205] width 19 height 50
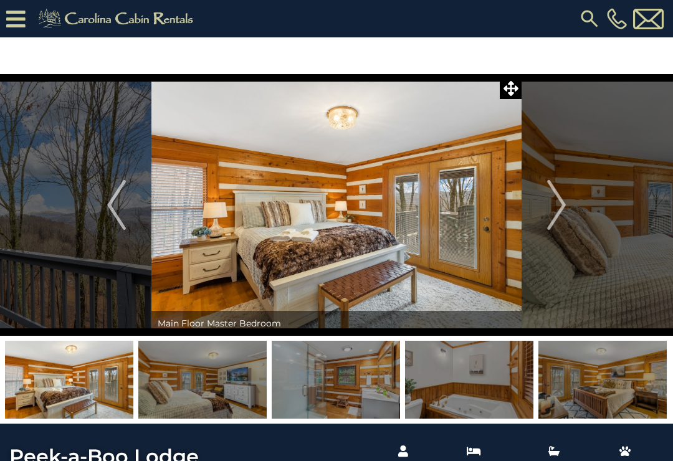
click at [558, 201] on img "Next" at bounding box center [557, 205] width 19 height 50
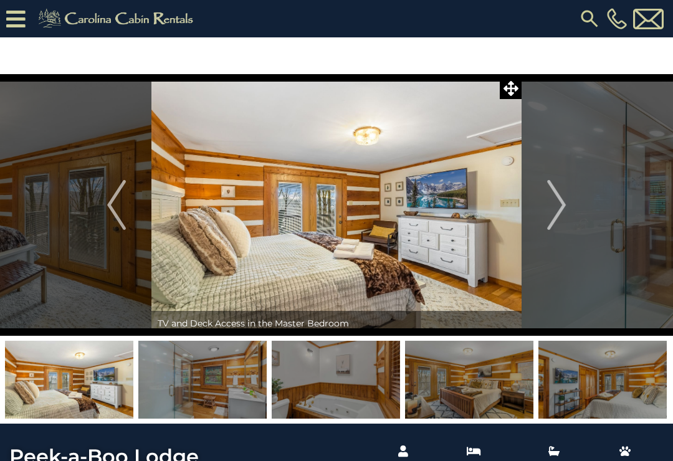
click at [559, 200] on img "Next" at bounding box center [557, 205] width 19 height 50
